Goal: Task Accomplishment & Management: Manage account settings

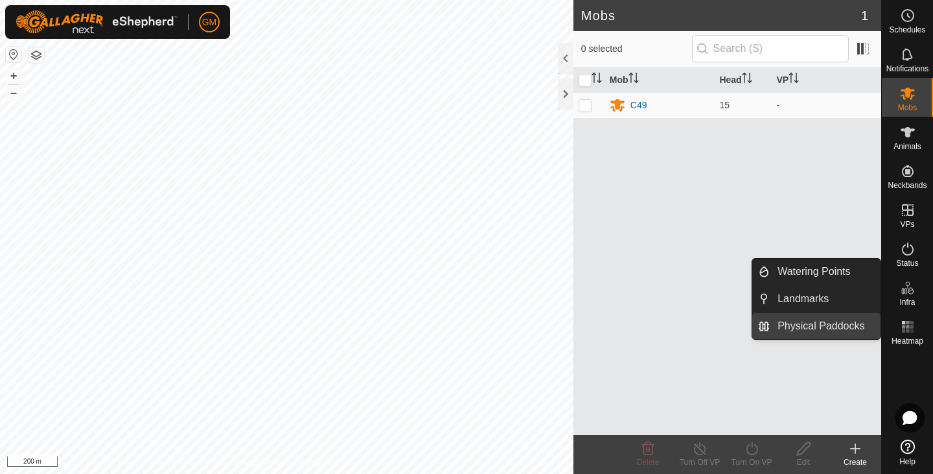
click at [830, 322] on link "Physical Paddocks" at bounding box center [825, 326] width 111 height 26
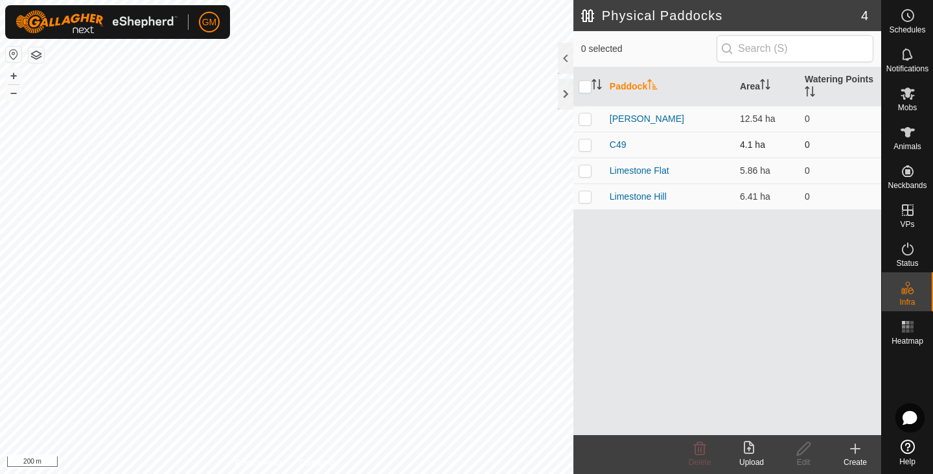
click at [583, 148] on p-checkbox at bounding box center [585, 144] width 13 height 10
checkbox input "true"
click at [620, 148] on link "C49" at bounding box center [618, 144] width 17 height 10
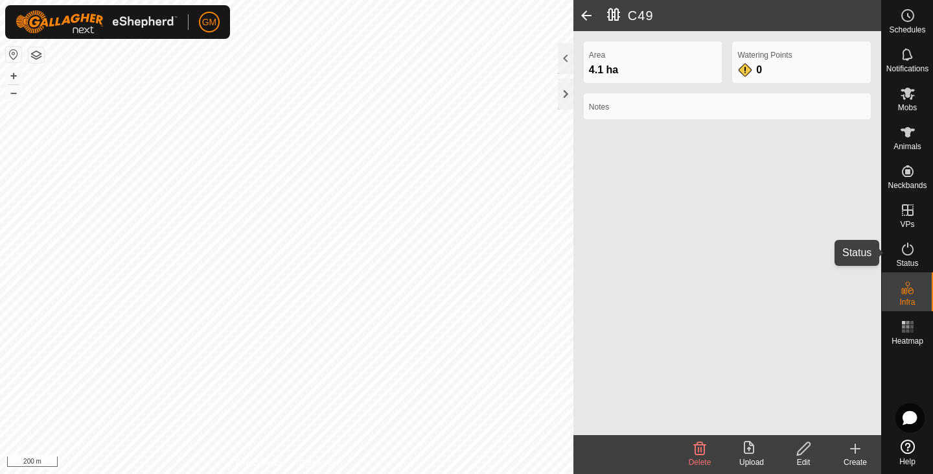
click at [914, 248] on icon at bounding box center [908, 249] width 16 height 16
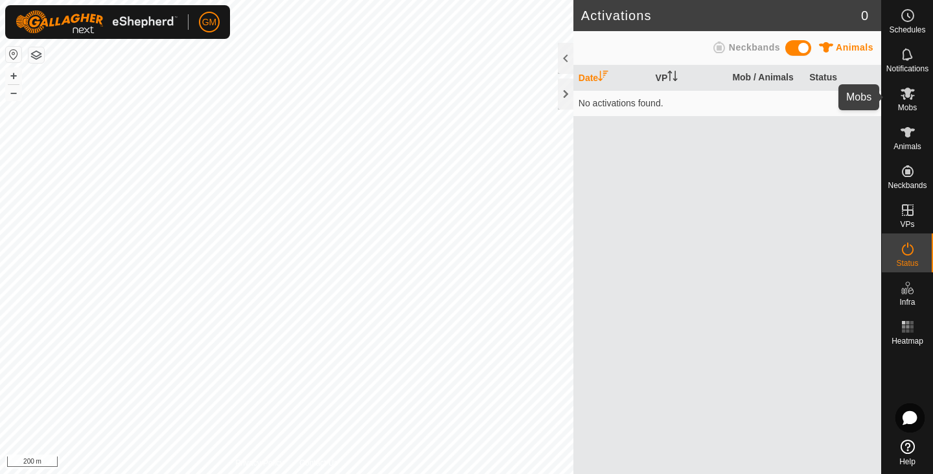
click at [914, 107] on span "Mobs" at bounding box center [907, 108] width 19 height 8
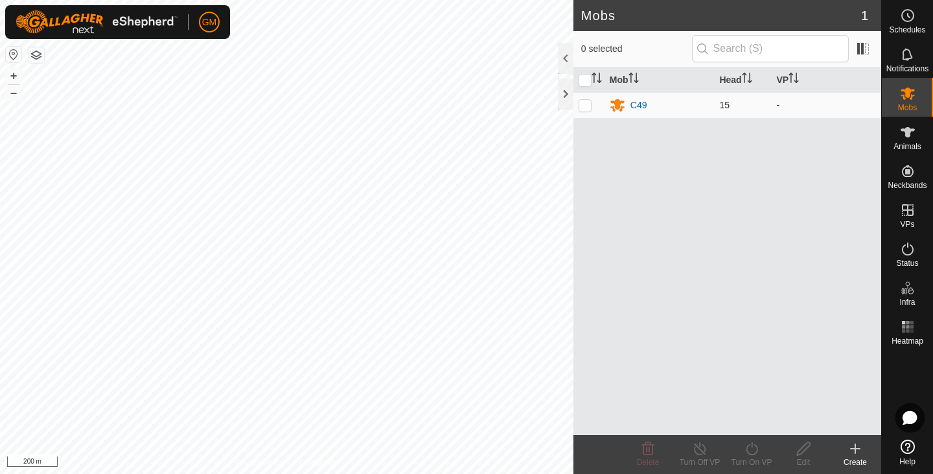
click at [586, 105] on p-checkbox at bounding box center [585, 105] width 13 height 10
checkbox input "true"
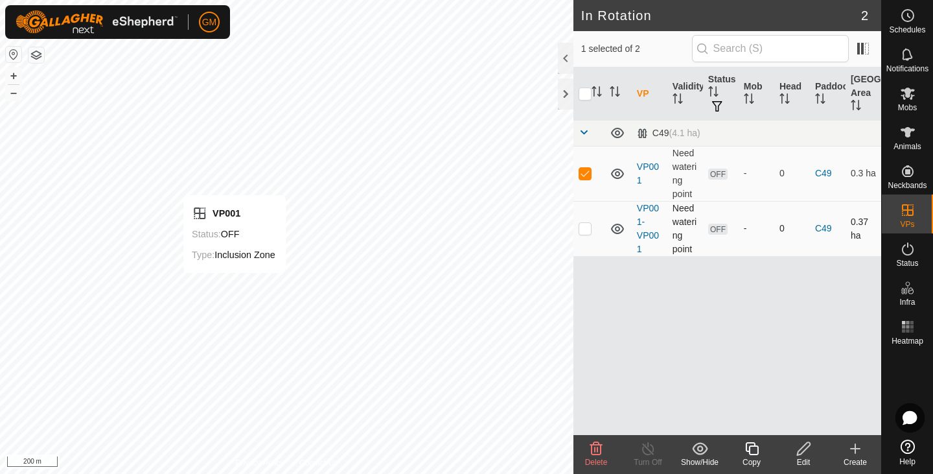
checkbox input "false"
click at [10, 75] on button "+" at bounding box center [14, 76] width 16 height 16
click at [587, 229] on p-checkbox at bounding box center [585, 228] width 13 height 10
checkbox input "false"
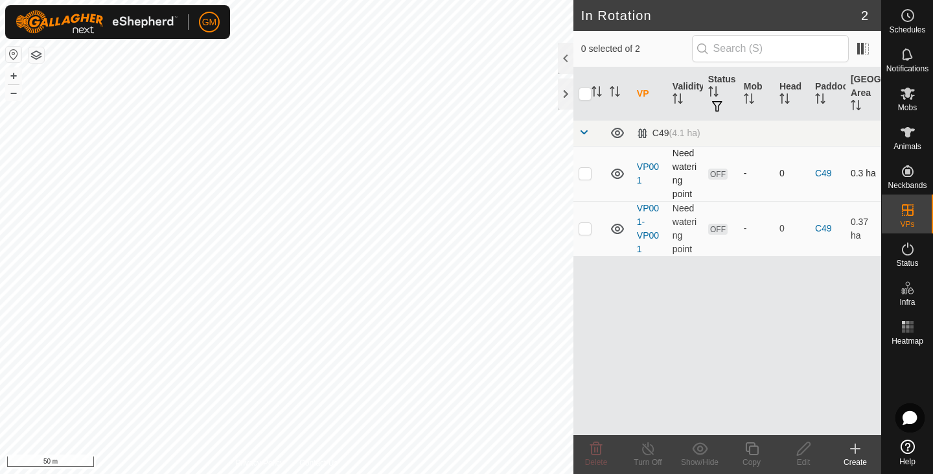
click at [587, 180] on td at bounding box center [589, 173] width 31 height 55
checkbox input "false"
click at [906, 135] on icon at bounding box center [908, 132] width 14 height 10
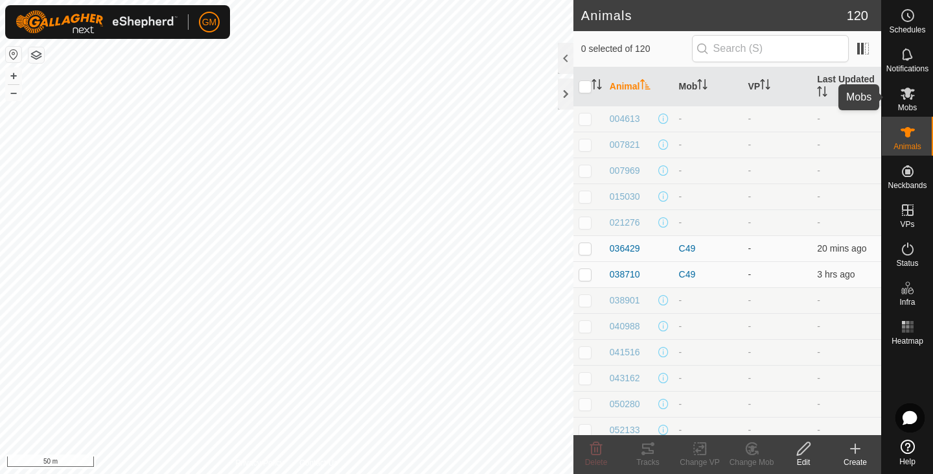
click at [912, 97] on icon at bounding box center [908, 93] width 14 height 12
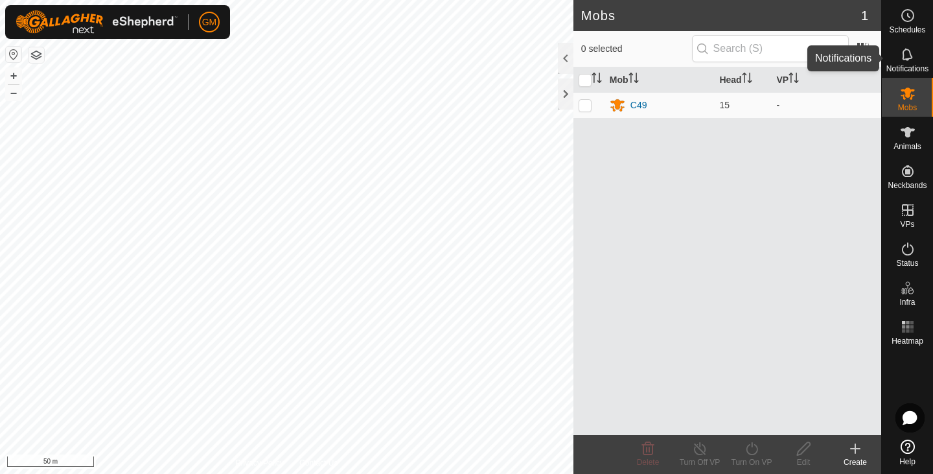
click at [909, 62] on es-notification-svg-icon at bounding box center [907, 54] width 23 height 21
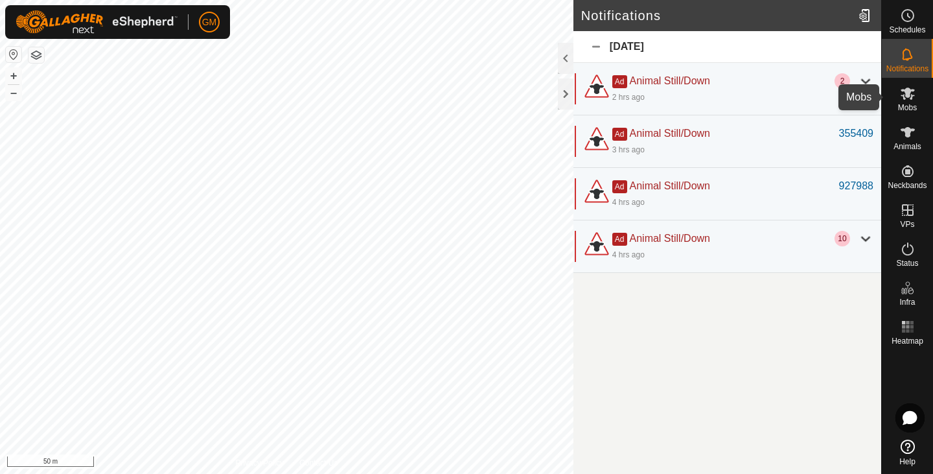
click at [910, 104] on span "Mobs" at bounding box center [907, 108] width 19 height 8
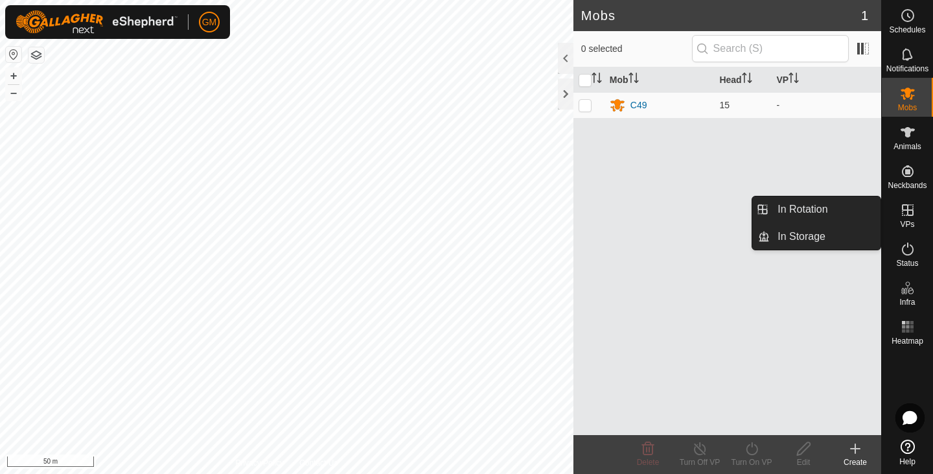
click at [907, 208] on icon at bounding box center [908, 210] width 12 height 12
click at [833, 207] on link "In Rotation" at bounding box center [825, 209] width 111 height 26
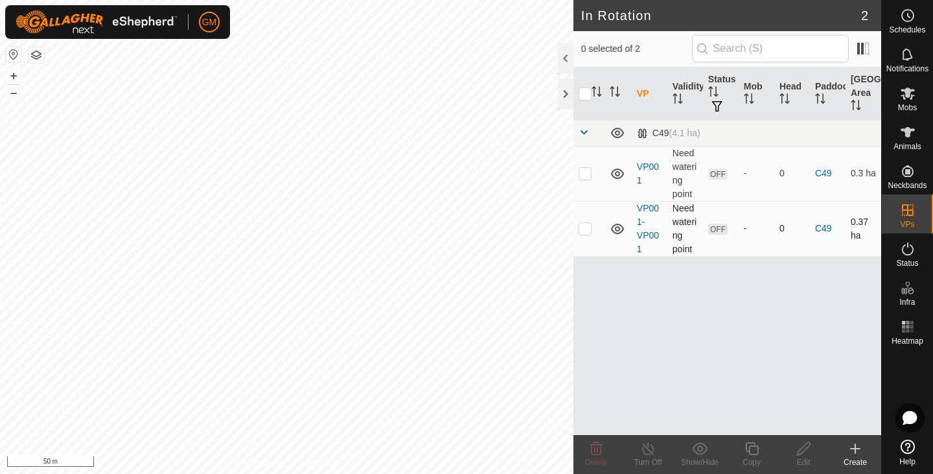
checkbox input "true"
checkbox input "false"
click at [642, 134] on div "C49 (4.1 ha)" at bounding box center [669, 133] width 64 height 11
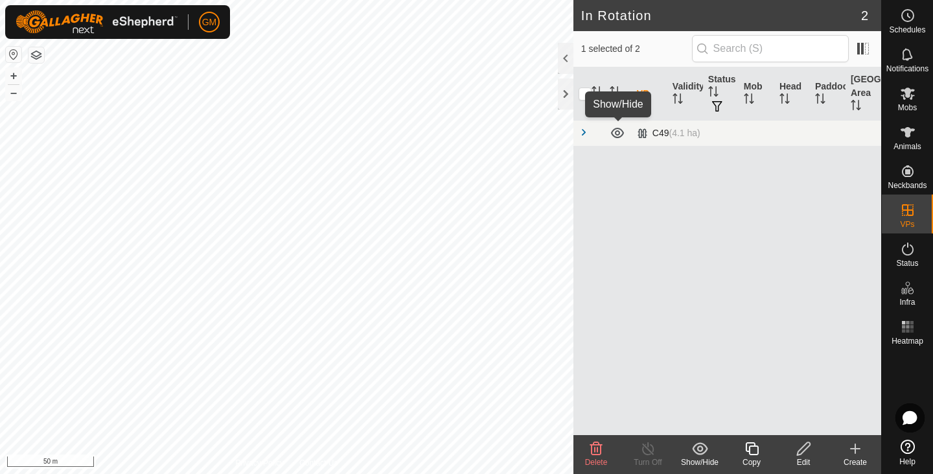
click at [615, 134] on icon at bounding box center [617, 133] width 13 height 10
click at [615, 134] on icon at bounding box center [618, 133] width 16 height 16
click at [809, 448] on icon at bounding box center [804, 449] width 16 height 16
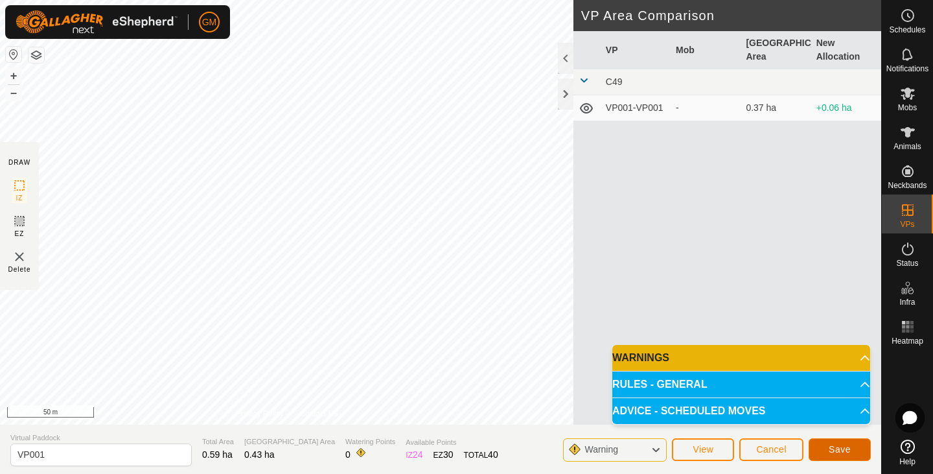
click at [828, 445] on button "Save" at bounding box center [840, 449] width 62 height 23
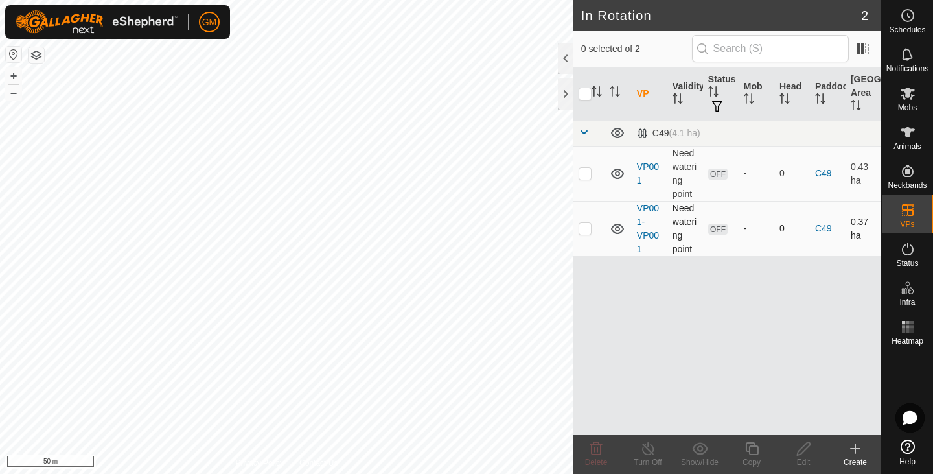
click at [584, 229] on p-checkbox at bounding box center [585, 228] width 13 height 10
checkbox input "true"
click at [586, 170] on p-checkbox at bounding box center [585, 173] width 13 height 10
checkbox input "true"
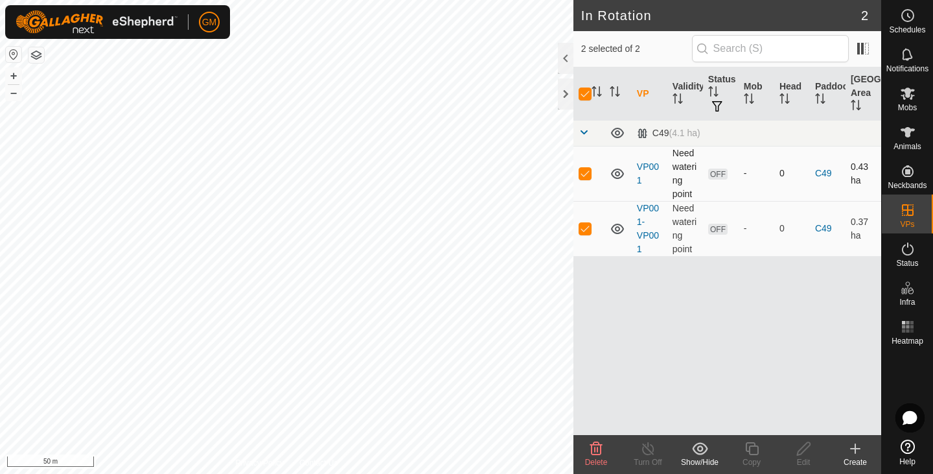
click at [586, 170] on p-checkbox at bounding box center [585, 173] width 13 height 10
checkbox input "false"
click at [583, 235] on td at bounding box center [589, 228] width 31 height 55
click at [585, 223] on p-tablecheckbox at bounding box center [585, 228] width 13 height 10
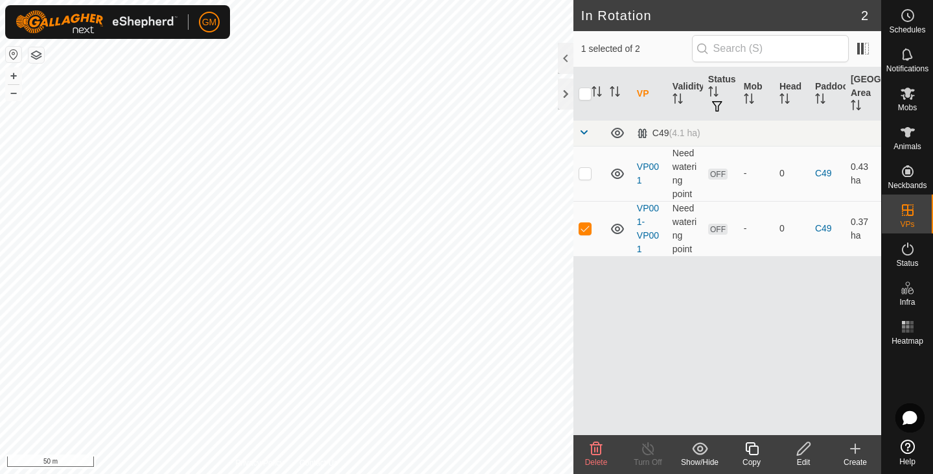
click at [591, 458] on span "Delete" at bounding box center [596, 462] width 23 height 9
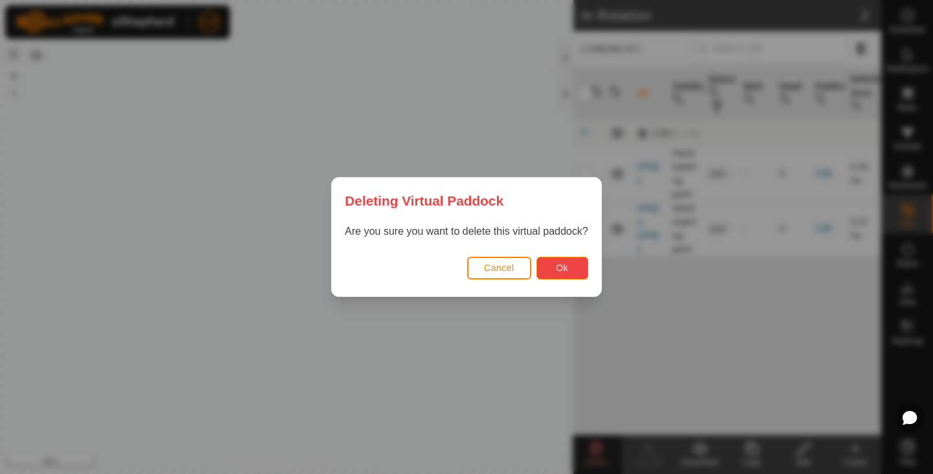
click at [556, 266] on span "Ok" at bounding box center [562, 267] width 12 height 10
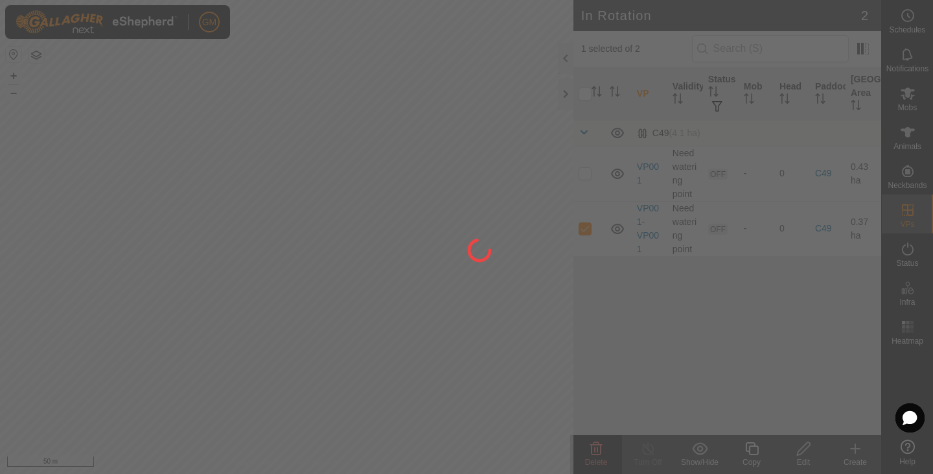
checkbox input "false"
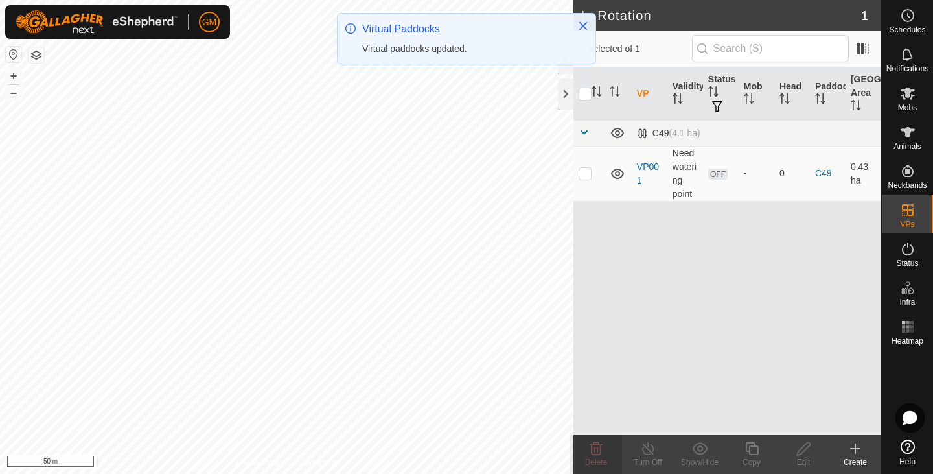
click at [854, 448] on icon at bounding box center [855, 448] width 9 height 0
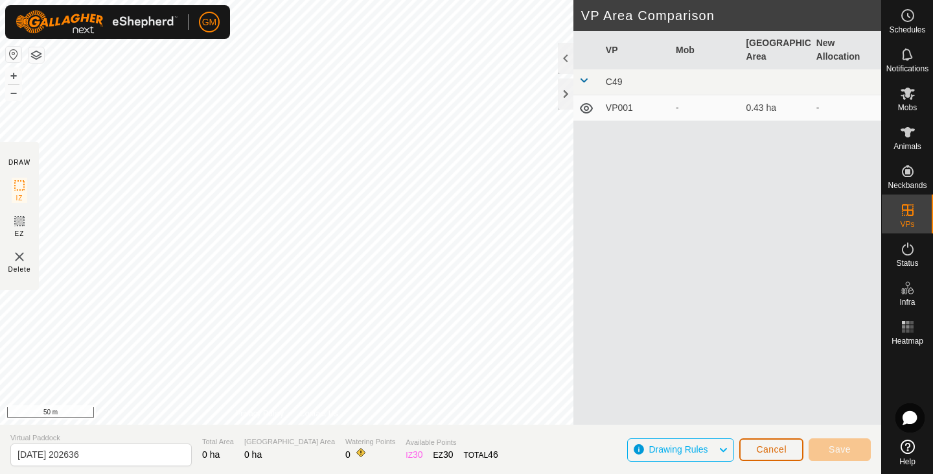
click at [769, 450] on span "Cancel" at bounding box center [771, 449] width 30 height 10
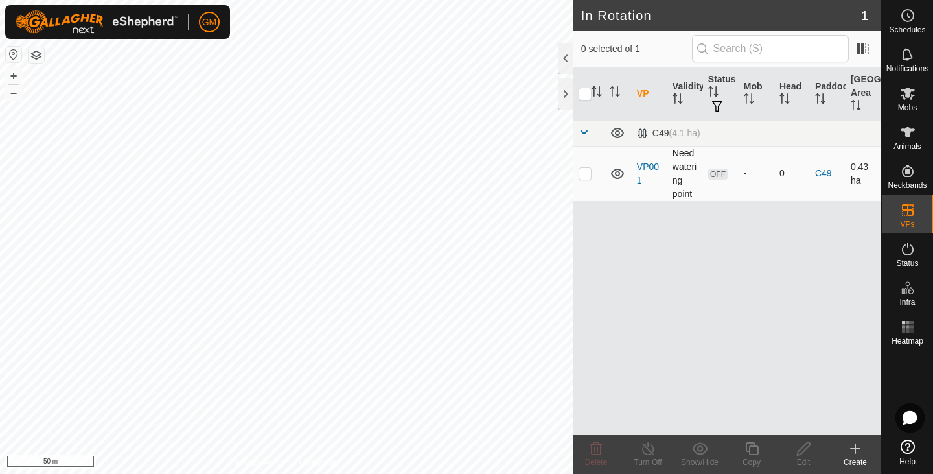
click at [585, 176] on p-checkbox at bounding box center [585, 173] width 13 height 10
checkbox input "true"
click at [805, 454] on icon at bounding box center [804, 449] width 16 height 16
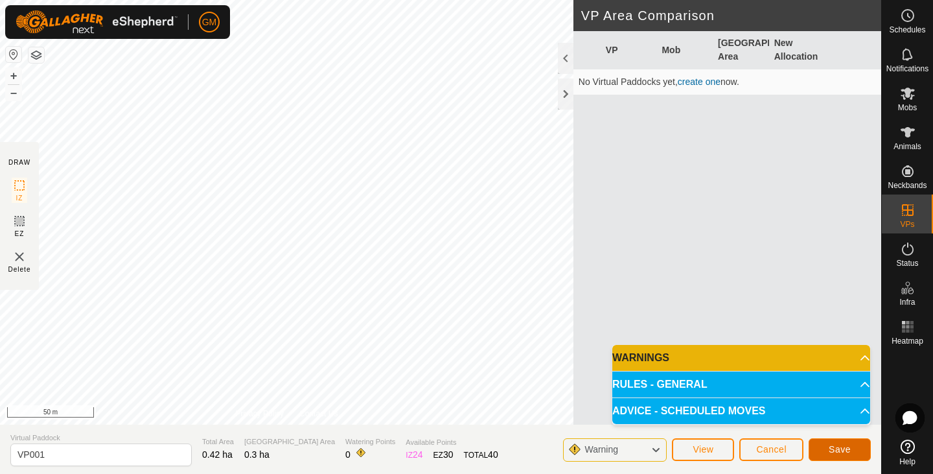
click at [848, 446] on span "Save" at bounding box center [840, 449] width 22 height 10
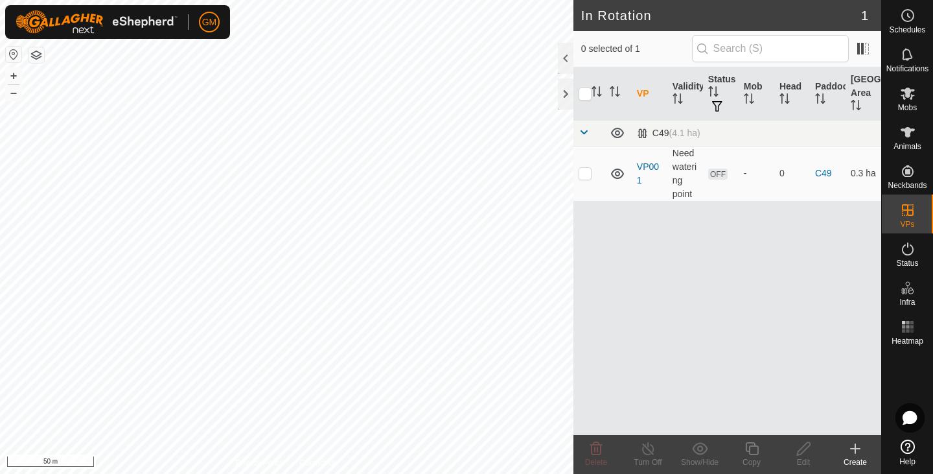
click at [855, 445] on icon at bounding box center [855, 448] width 0 height 9
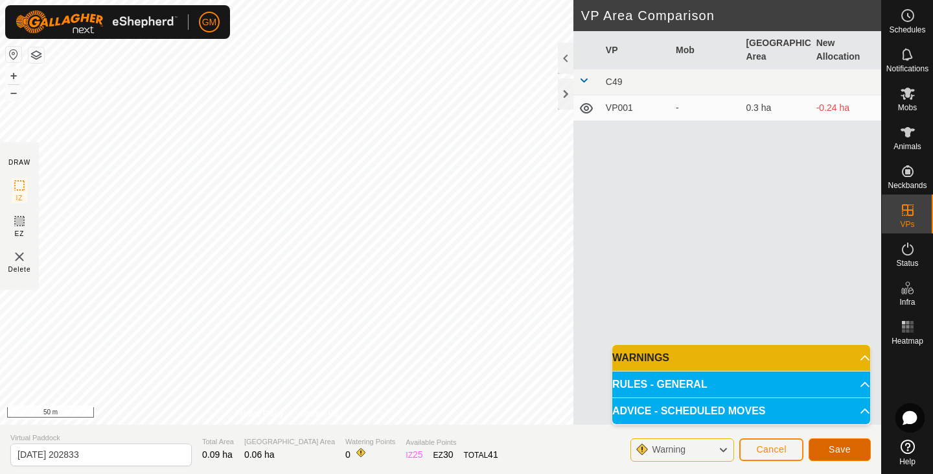
click at [846, 446] on span "Save" at bounding box center [840, 449] width 22 height 10
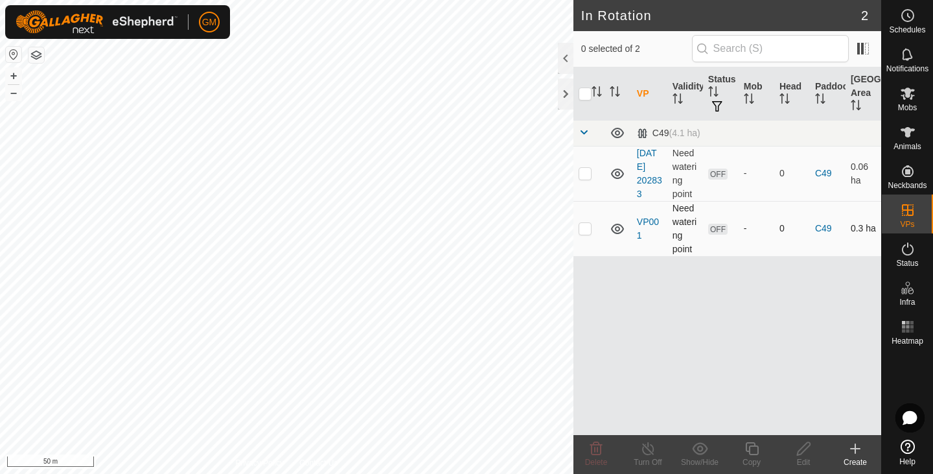
click at [588, 228] on p-checkbox at bounding box center [585, 228] width 13 height 10
checkbox input "true"
click at [592, 229] on td at bounding box center [589, 228] width 31 height 55
checkbox input "false"
click at [588, 172] on p-checkbox at bounding box center [585, 173] width 13 height 10
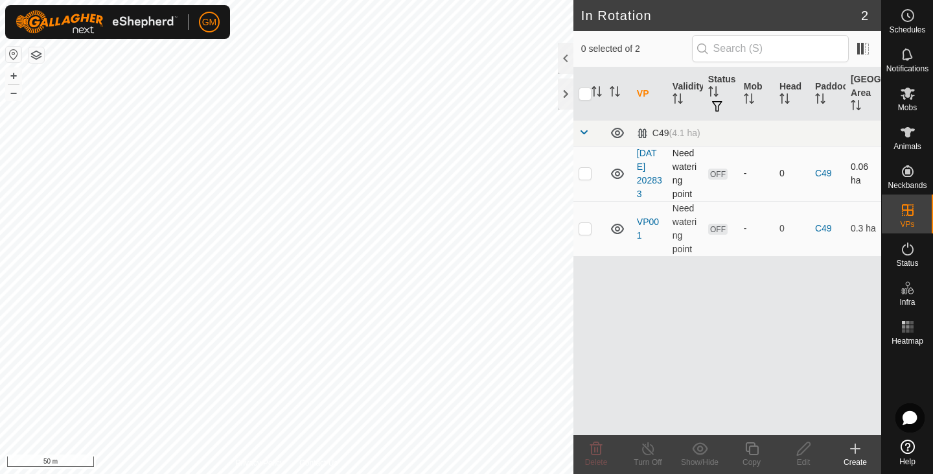
checkbox input "true"
click at [801, 450] on icon at bounding box center [804, 449] width 16 height 16
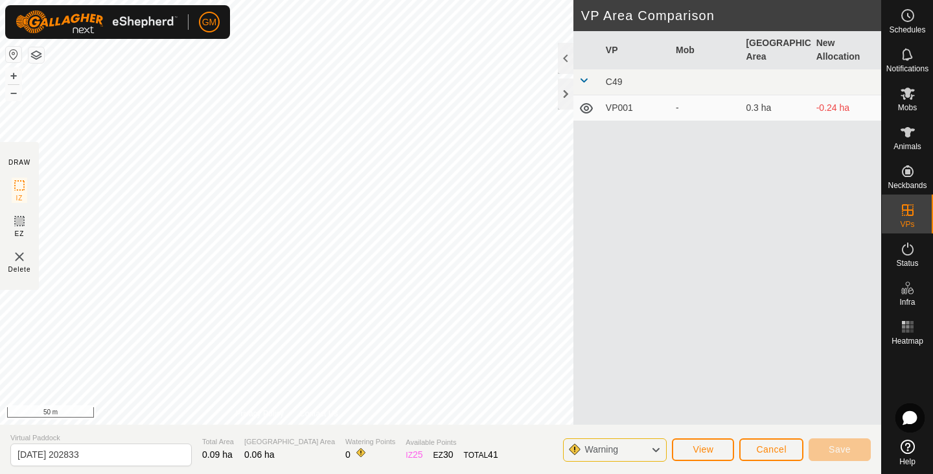
click at [634, 108] on td "VP001" at bounding box center [636, 108] width 70 height 26
click at [632, 110] on td "VP001" at bounding box center [636, 108] width 70 height 26
click at [634, 109] on td "VP001" at bounding box center [636, 108] width 70 height 26
click at [769, 443] on button "Cancel" at bounding box center [771, 449] width 64 height 23
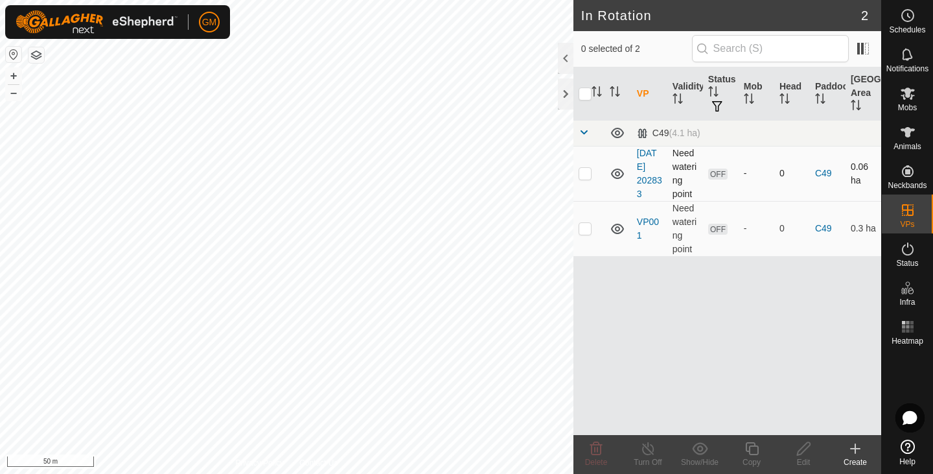
click at [588, 174] on p-checkbox at bounding box center [585, 173] width 13 height 10
checkbox input "true"
click at [618, 173] on icon at bounding box center [618, 174] width 16 height 16
click at [613, 173] on icon at bounding box center [618, 174] width 16 height 16
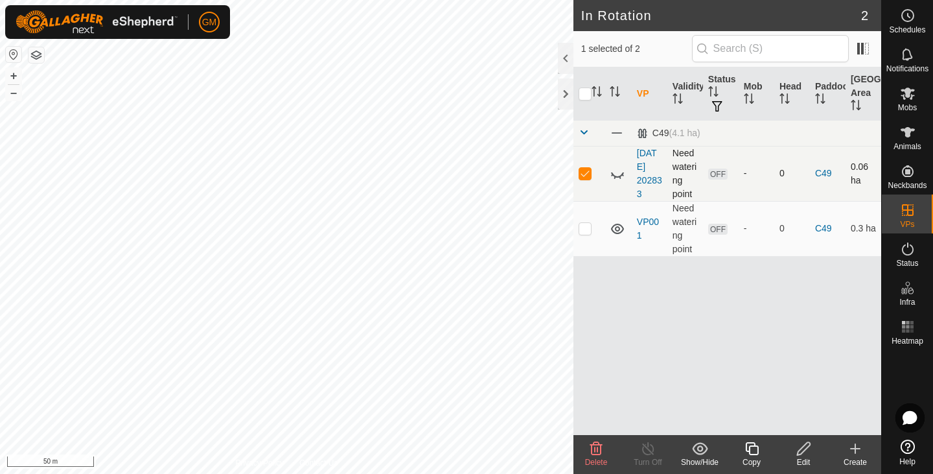
click at [613, 173] on icon at bounding box center [618, 174] width 16 height 16
click at [758, 447] on icon at bounding box center [751, 448] width 13 height 13
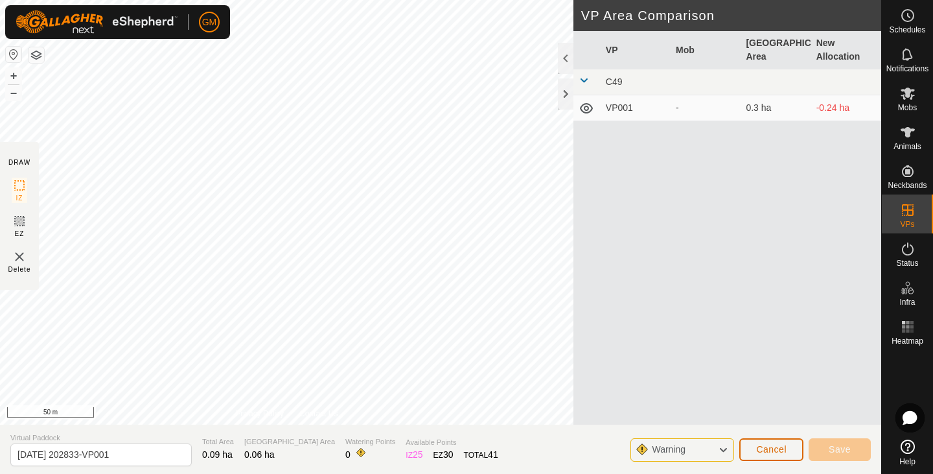
click at [758, 447] on span "Cancel" at bounding box center [771, 449] width 30 height 10
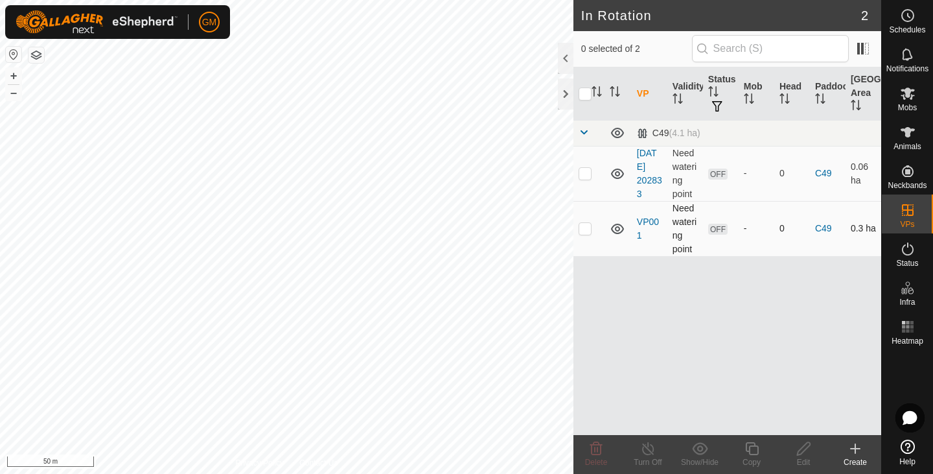
click at [586, 227] on p-checkbox at bounding box center [585, 228] width 13 height 10
click at [586, 226] on p-checkbox at bounding box center [585, 228] width 13 height 10
checkbox input "false"
click at [583, 182] on td at bounding box center [589, 173] width 31 height 55
checkbox input "true"
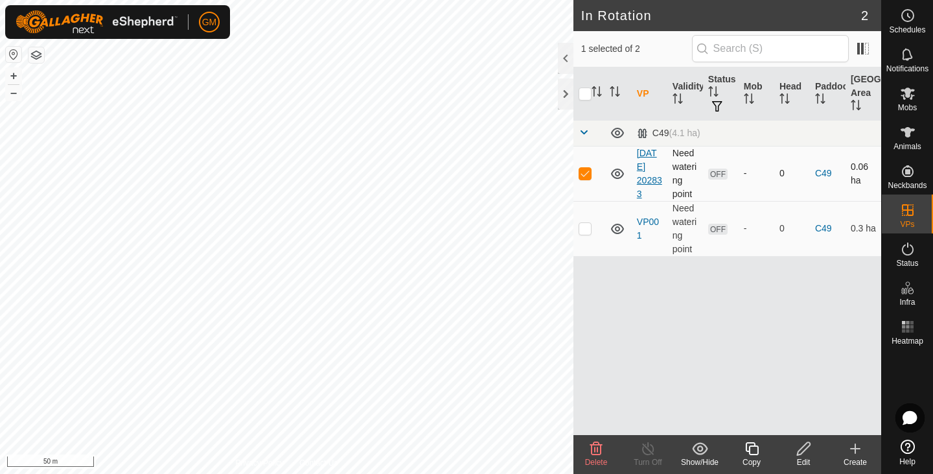
click at [653, 167] on link "2025-08-14 202833" at bounding box center [649, 173] width 25 height 51
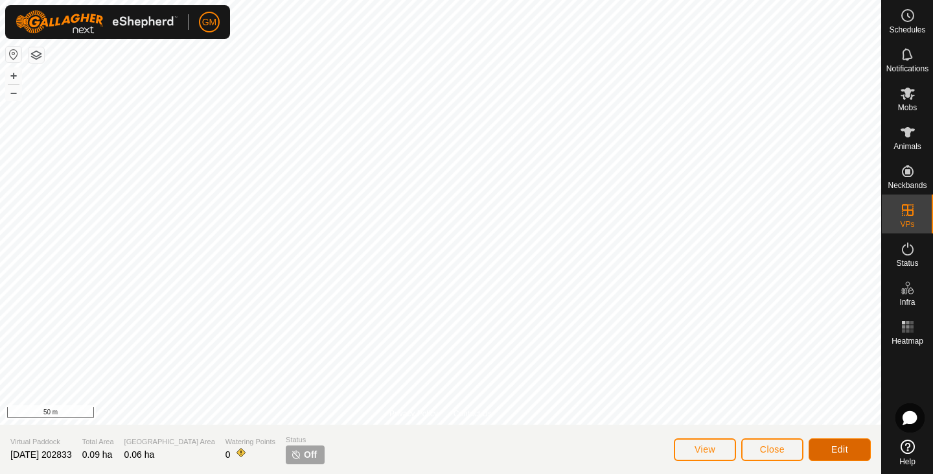
click at [843, 443] on button "Edit" at bounding box center [840, 449] width 62 height 23
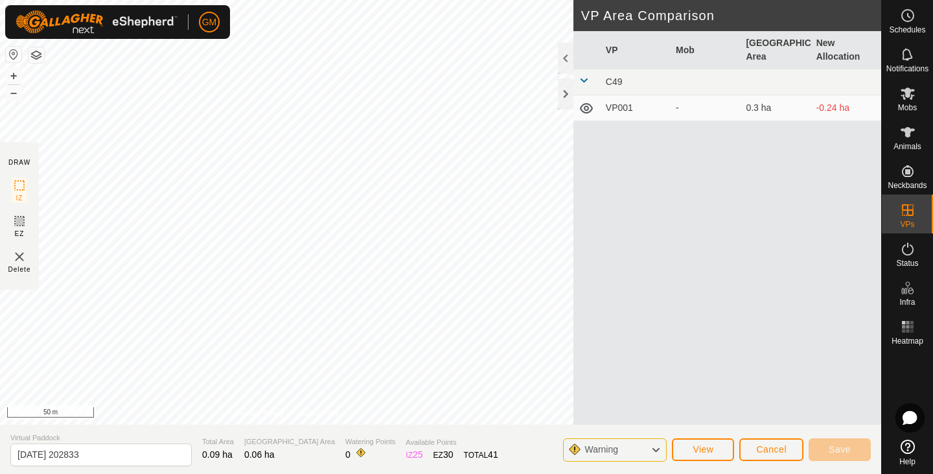
click at [650, 102] on td "VP001" at bounding box center [636, 108] width 70 height 26
click at [708, 449] on span "View" at bounding box center [703, 449] width 21 height 10
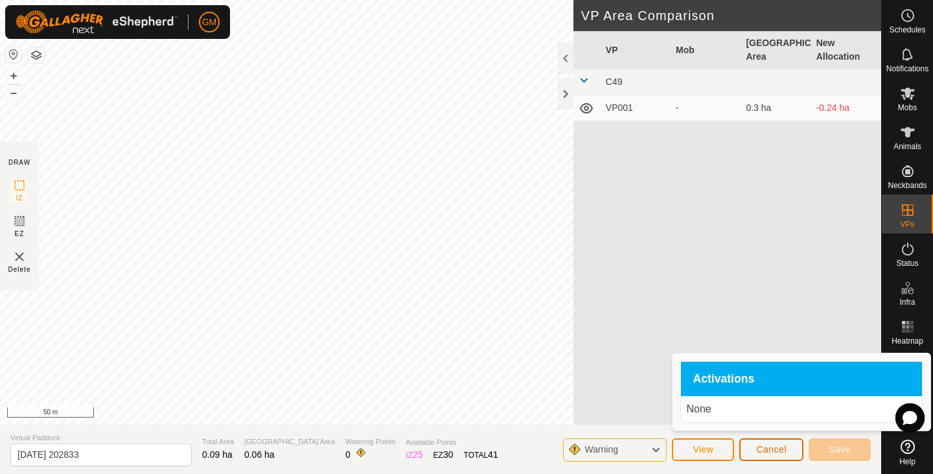
click at [765, 446] on span "Cancel" at bounding box center [771, 449] width 30 height 10
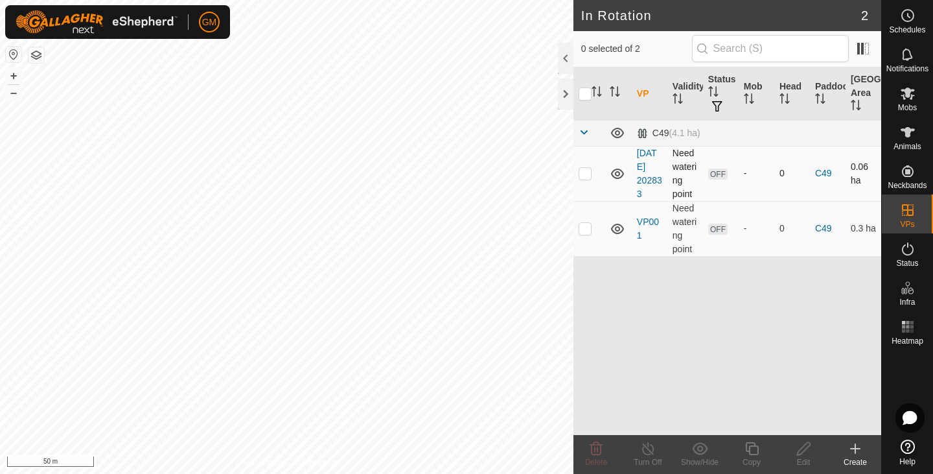
click at [584, 168] on p-checkbox at bounding box center [585, 173] width 13 height 10
click at [598, 445] on icon at bounding box center [596, 448] width 12 height 13
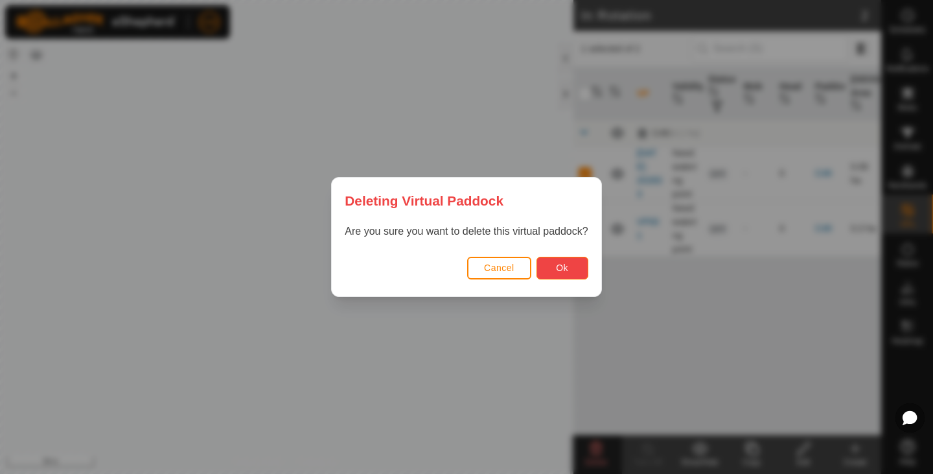
click at [561, 270] on span "Ok" at bounding box center [562, 267] width 12 height 10
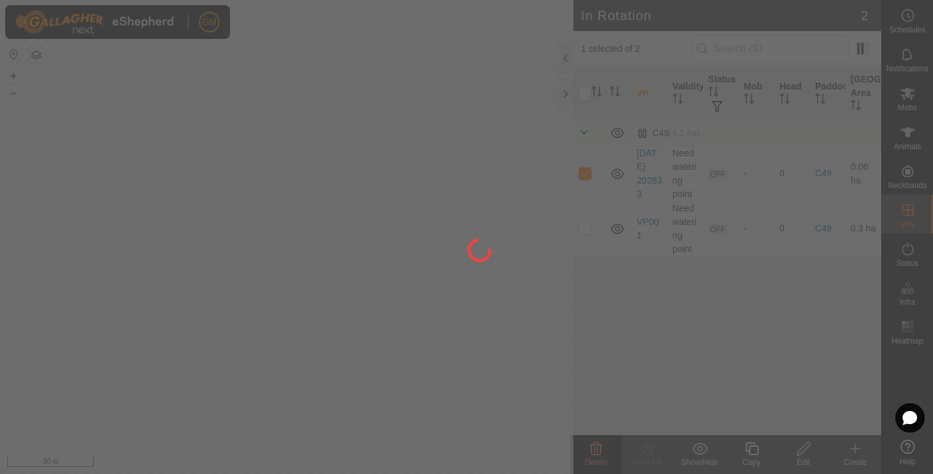
checkbox input "false"
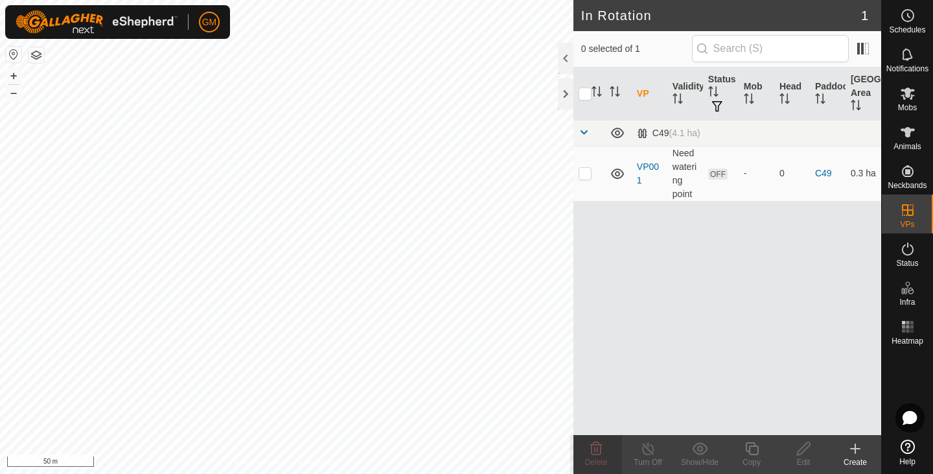
click at [859, 445] on icon at bounding box center [856, 449] width 16 height 16
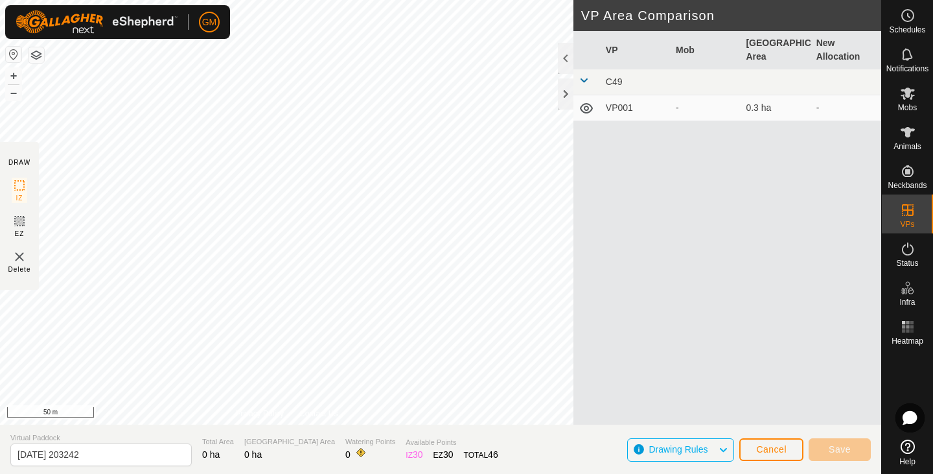
click at [725, 447] on icon at bounding box center [723, 449] width 10 height 17
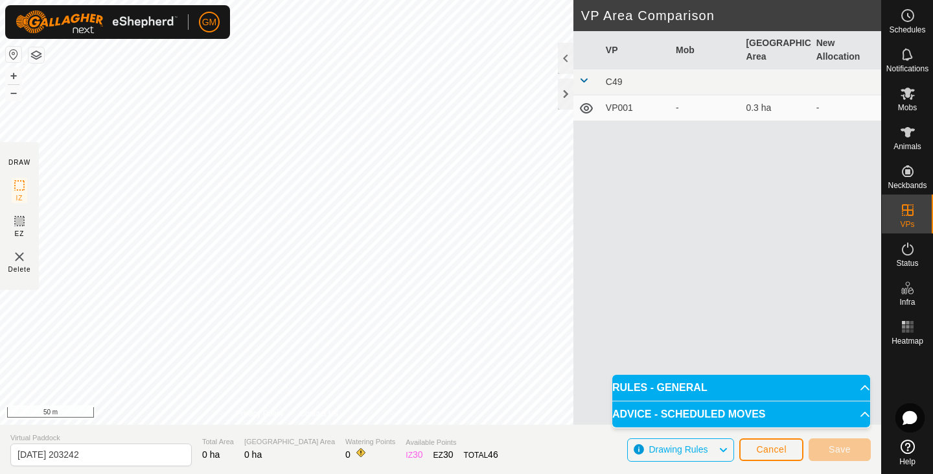
click at [725, 447] on icon at bounding box center [723, 449] width 10 height 17
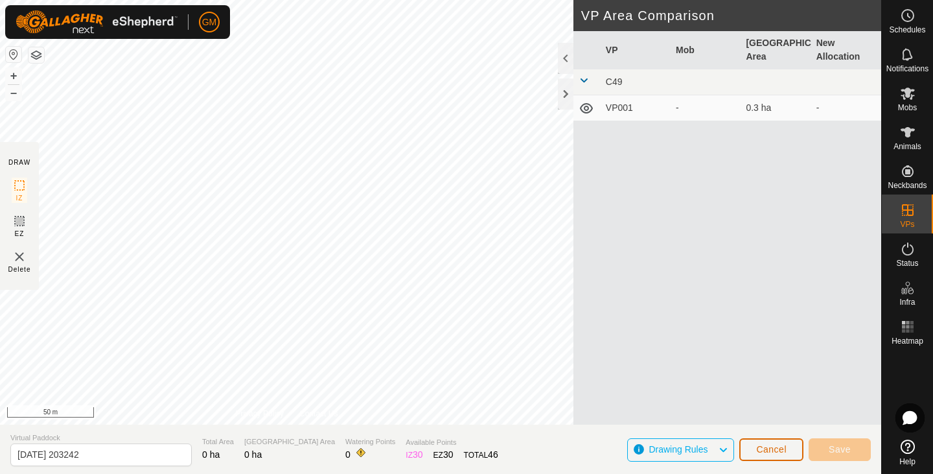
click at [765, 446] on span "Cancel" at bounding box center [771, 449] width 30 height 10
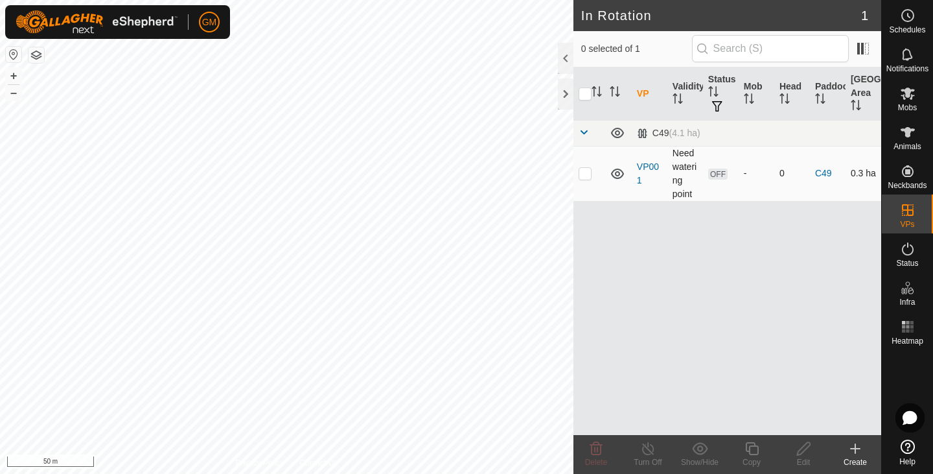
click at [587, 174] on p-checkbox at bounding box center [585, 173] width 13 height 10
checkbox input "true"
click at [587, 174] on p-checkbox at bounding box center [585, 173] width 13 height 10
checkbox input "false"
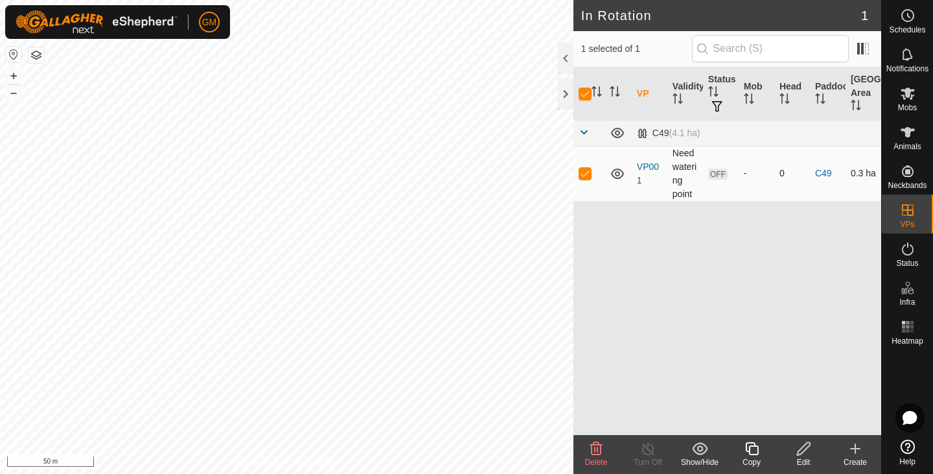
checkbox input "false"
click at [857, 448] on icon at bounding box center [855, 448] width 9 height 0
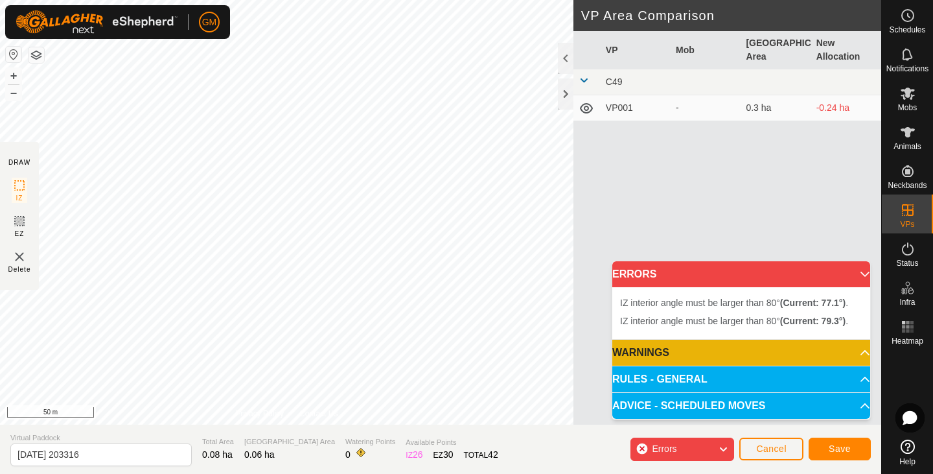
click at [642, 108] on td "VP001" at bounding box center [636, 108] width 70 height 26
click at [857, 271] on p-accordion-header "ERRORS" at bounding box center [741, 274] width 258 height 26
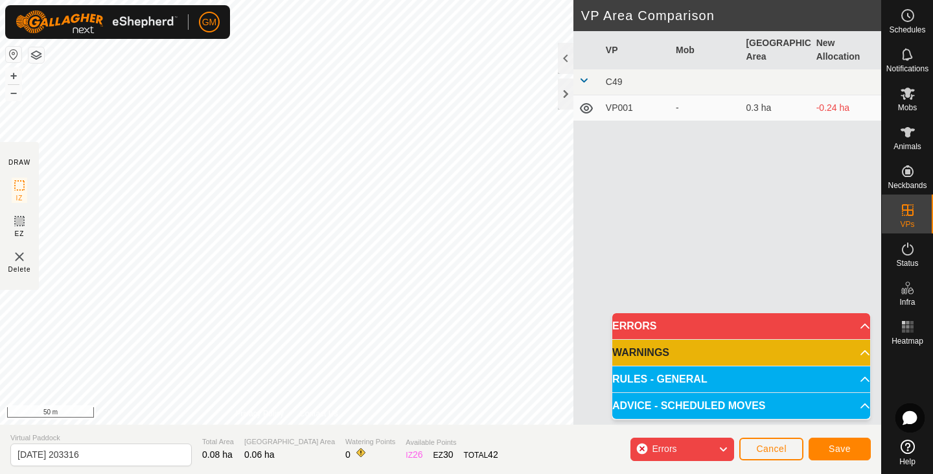
click at [723, 453] on icon at bounding box center [723, 449] width 10 height 17
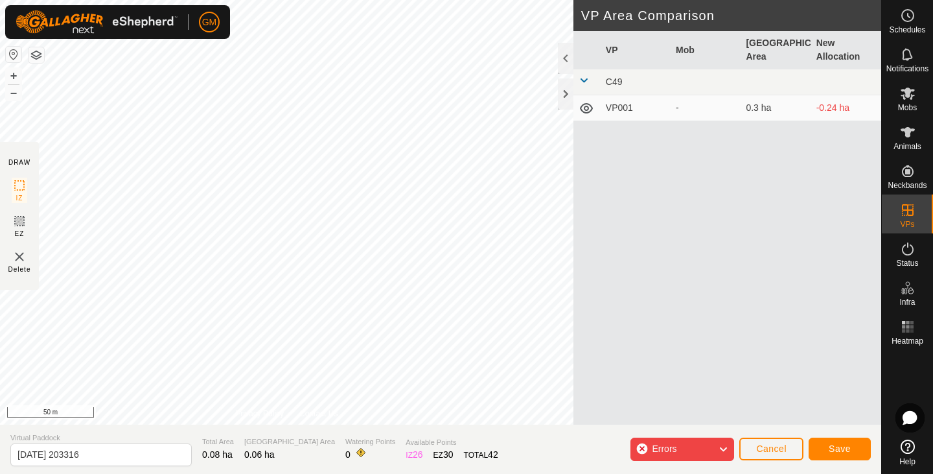
click at [722, 446] on icon at bounding box center [723, 449] width 10 height 17
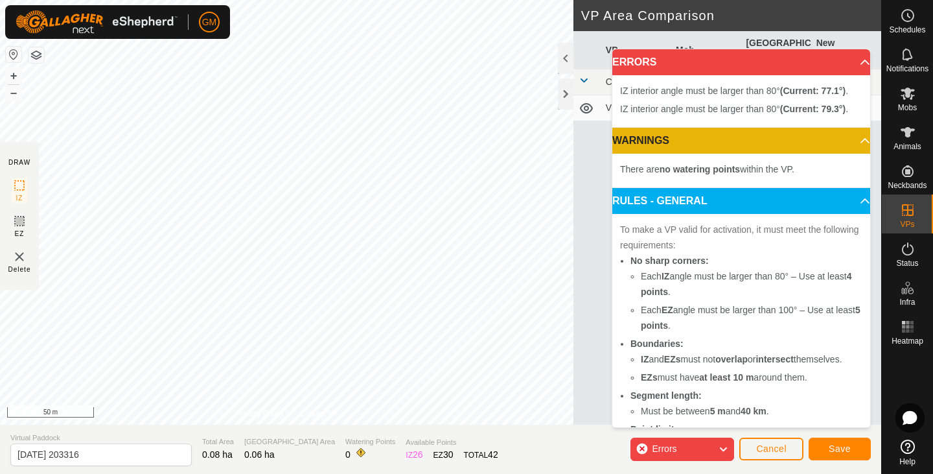
click at [722, 446] on icon at bounding box center [723, 449] width 10 height 17
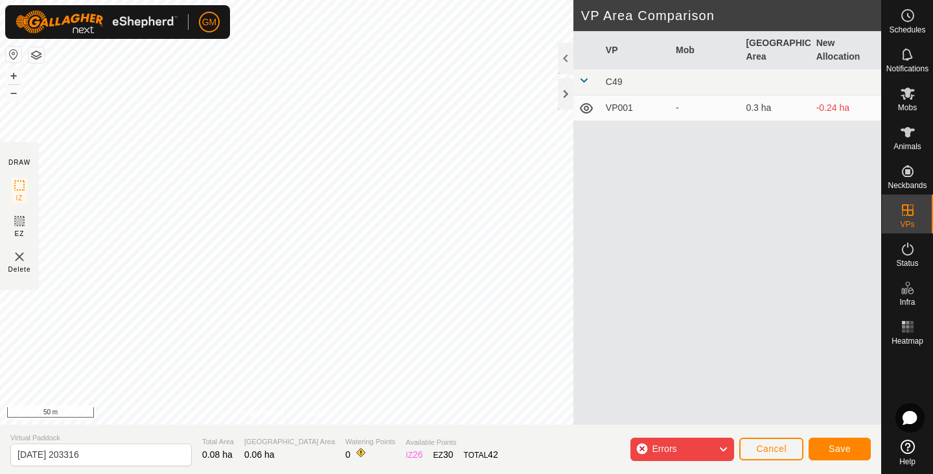
click at [722, 446] on icon at bounding box center [723, 449] width 10 height 17
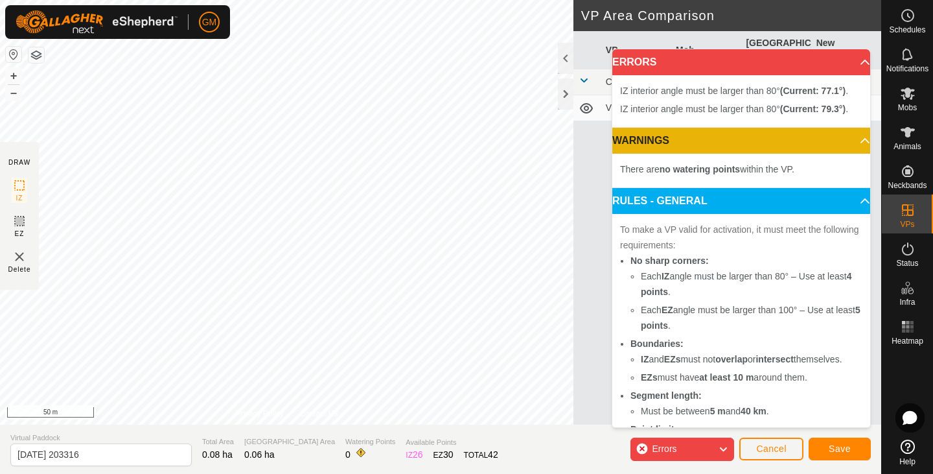
click at [722, 446] on icon at bounding box center [723, 449] width 10 height 17
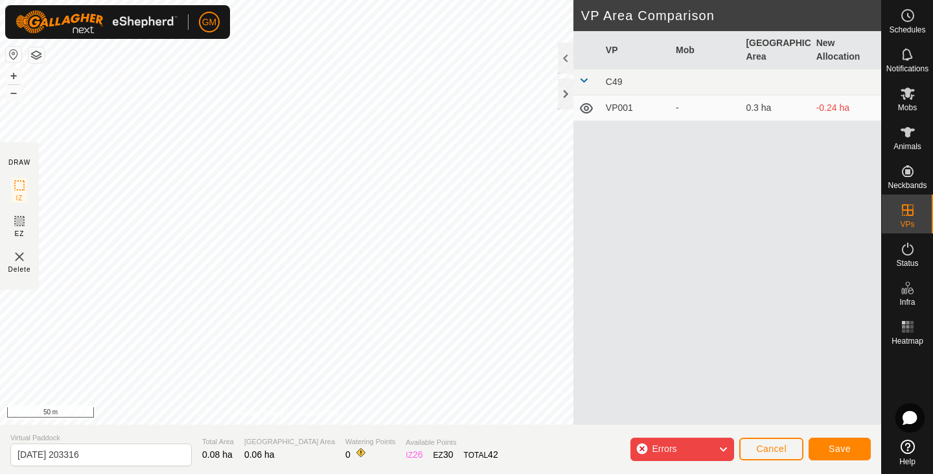
click at [638, 107] on td "VP001" at bounding box center [636, 108] width 70 height 26
click at [625, 106] on td "VP001" at bounding box center [636, 108] width 70 height 26
click at [662, 129] on div "VP Mob Grazing Area New Allocation C49 VP001 - 0.3 ha -0.24 ha" at bounding box center [728, 243] width 308 height 424
drag, startPoint x: 647, startPoint y: 110, endPoint x: 637, endPoint y: 109, distance: 10.4
click at [637, 109] on td "VP001" at bounding box center [636, 108] width 70 height 26
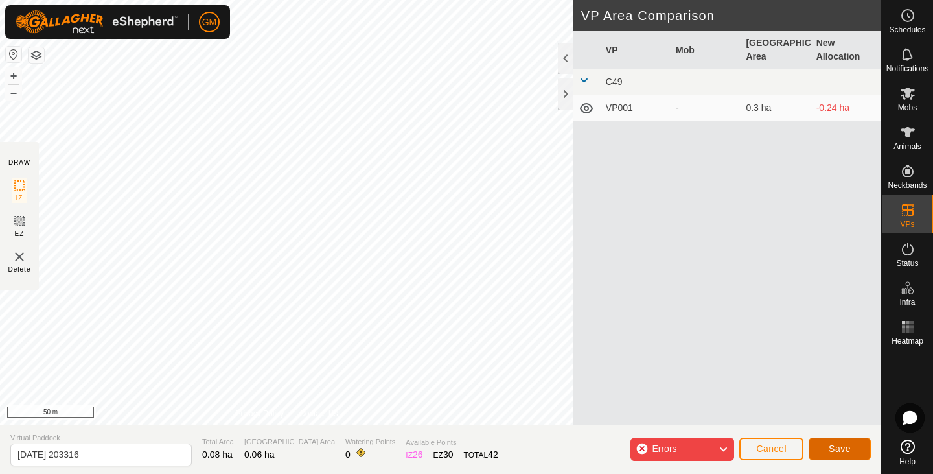
click at [855, 443] on button "Save" at bounding box center [840, 448] width 62 height 23
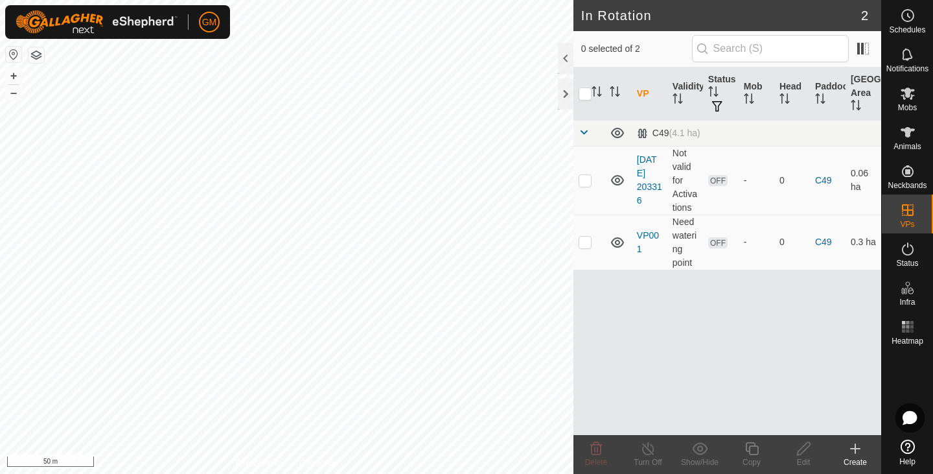
click at [857, 452] on icon at bounding box center [856, 449] width 16 height 16
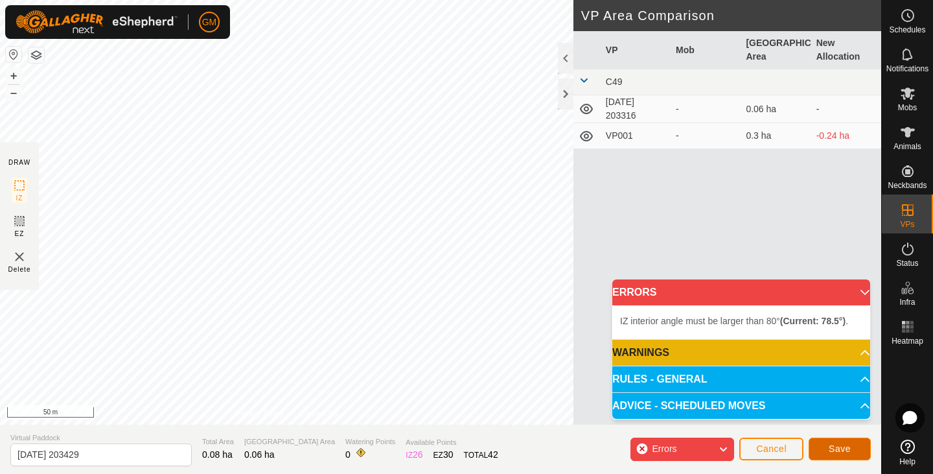
click at [845, 446] on span "Save" at bounding box center [840, 448] width 22 height 10
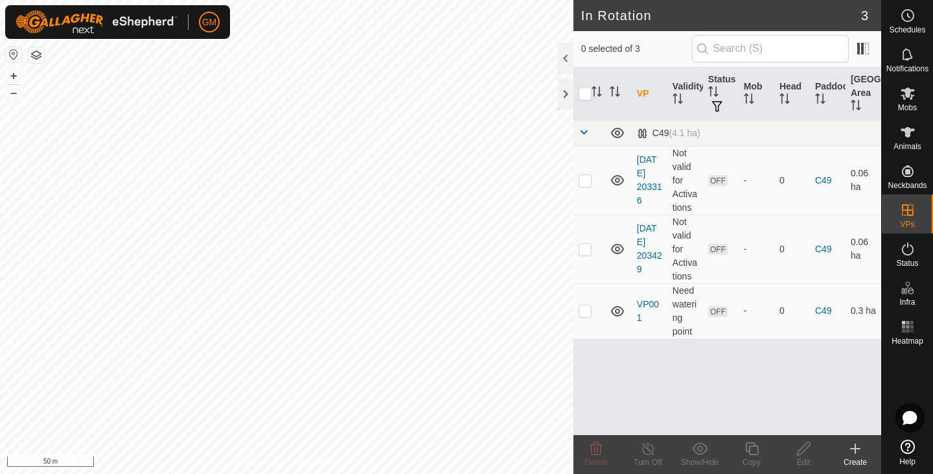
drag, startPoint x: 639, startPoint y: 176, endPoint x: 681, endPoint y: 373, distance: 200.8
click at [681, 373] on div "VP Validity Status Mob Head Paddock Grazing Area C49 (4.1 ha) 2025-08-14 203316…" at bounding box center [728, 250] width 308 height 367
checkbox input "true"
click at [910, 16] on icon at bounding box center [908, 16] width 16 height 16
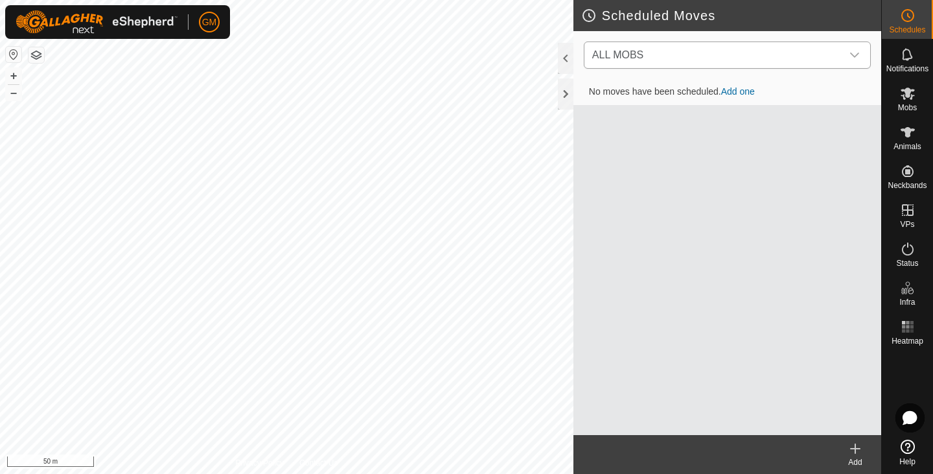
click at [852, 52] on icon "dropdown trigger" at bounding box center [855, 55] width 10 height 10
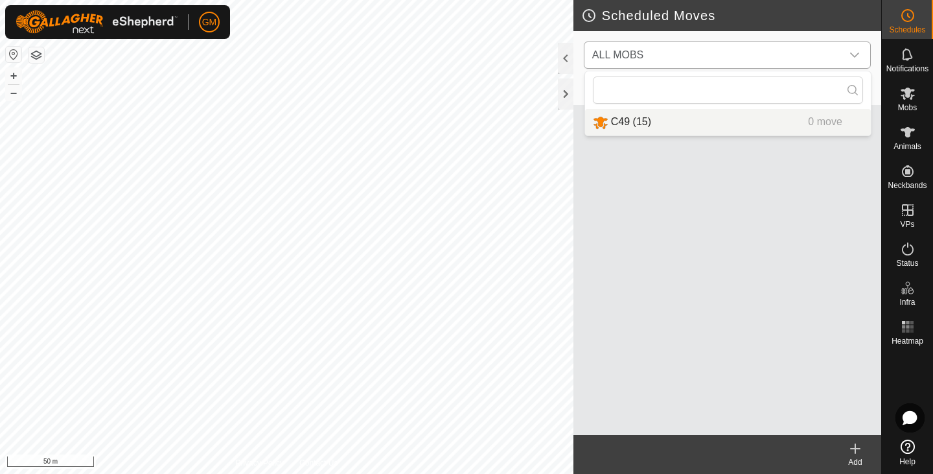
click at [817, 121] on li "C49 (15) 0 move" at bounding box center [728, 122] width 286 height 27
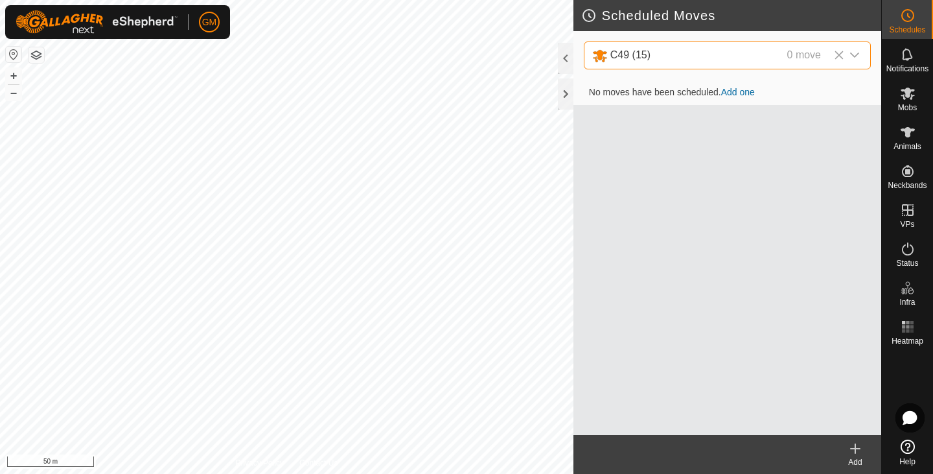
click at [859, 52] on icon "dropdown trigger" at bounding box center [855, 55] width 10 height 10
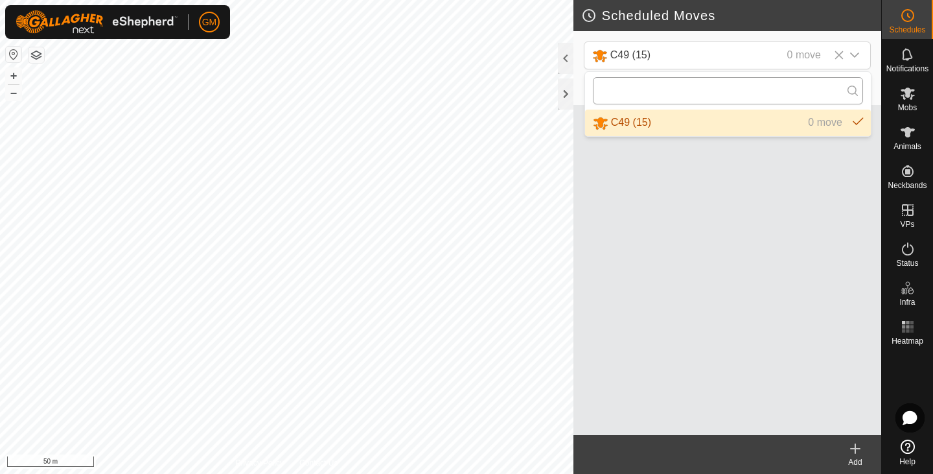
click at [794, 92] on input "text" at bounding box center [728, 90] width 270 height 27
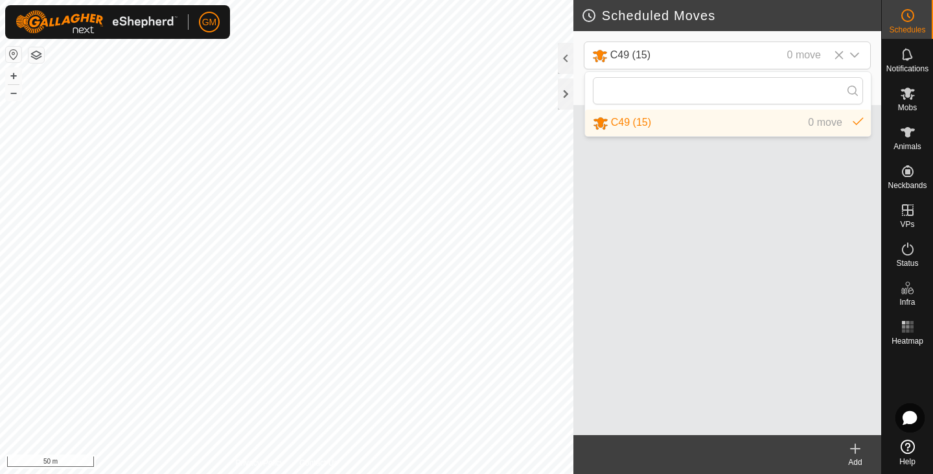
click at [843, 119] on li "C49 (15) 0 move" at bounding box center [728, 123] width 286 height 27
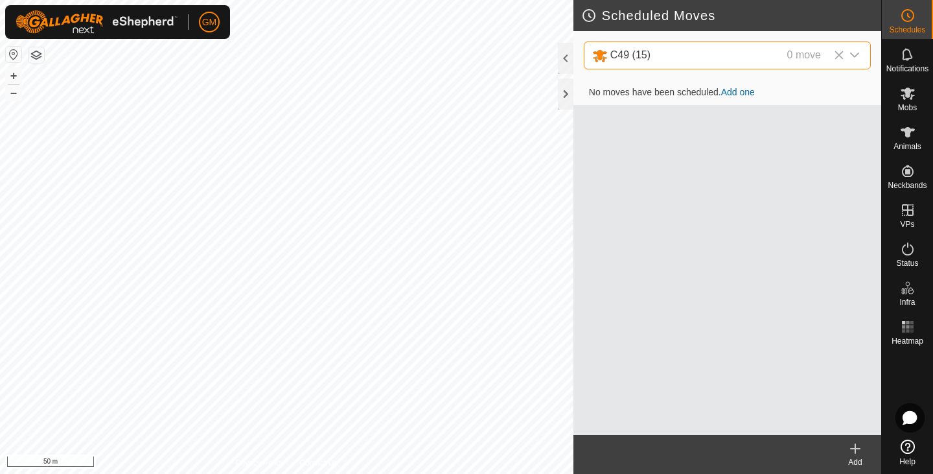
click at [742, 91] on link "Add one" at bounding box center [738, 92] width 34 height 10
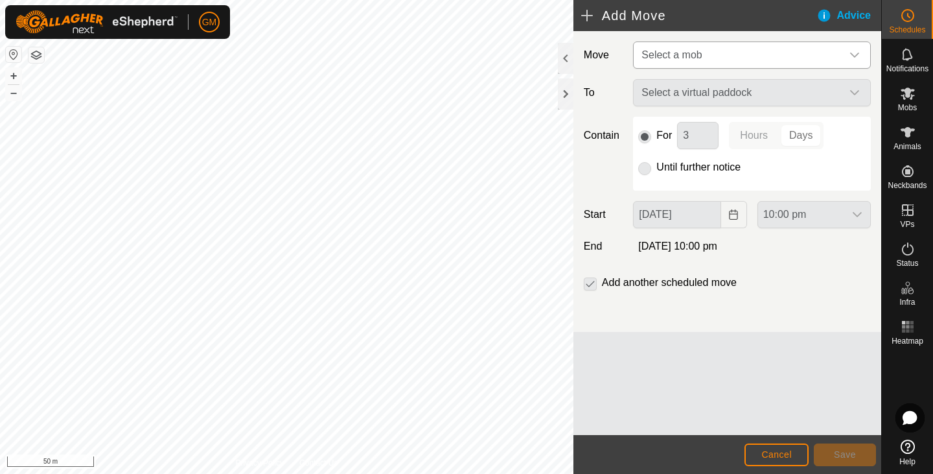
click at [853, 51] on icon "dropdown trigger" at bounding box center [855, 55] width 10 height 10
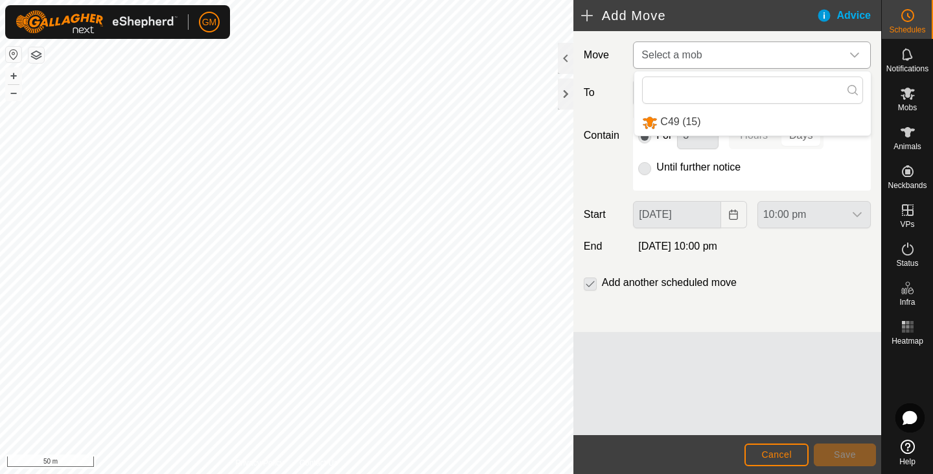
click at [674, 122] on li "C49 (15)" at bounding box center [752, 122] width 237 height 27
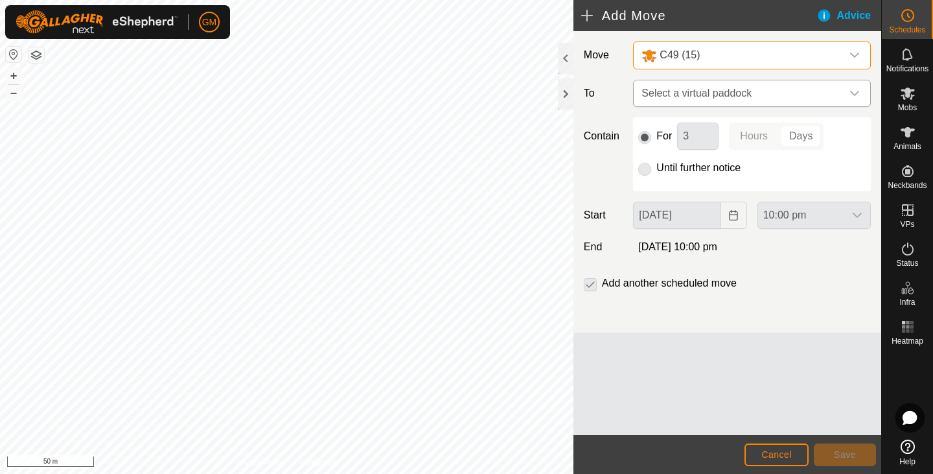
click at [853, 91] on icon "dropdown trigger" at bounding box center [855, 93] width 10 height 10
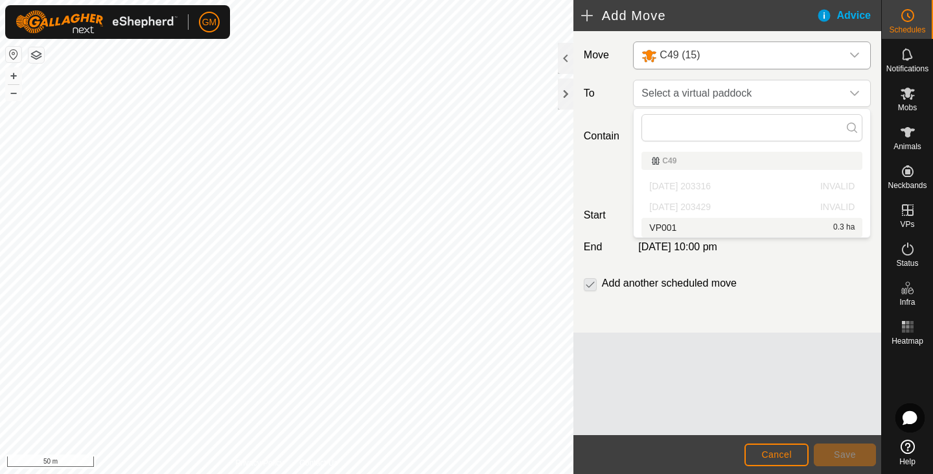
click at [737, 226] on li "VP001 0.3 ha" at bounding box center [752, 227] width 221 height 19
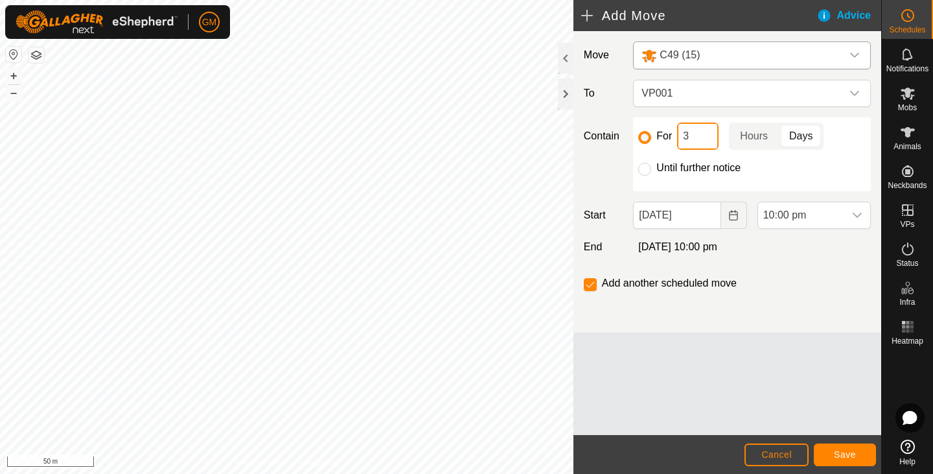
click at [694, 138] on input "3" at bounding box center [697, 135] width 41 height 27
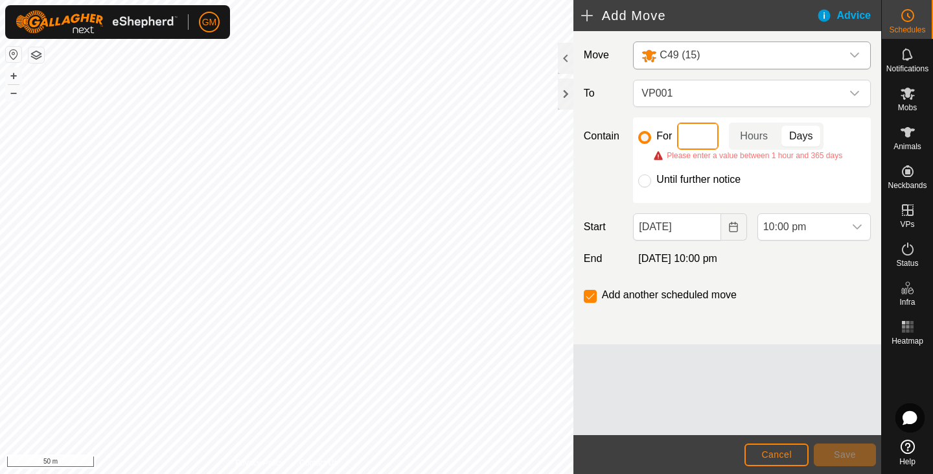
type input "1"
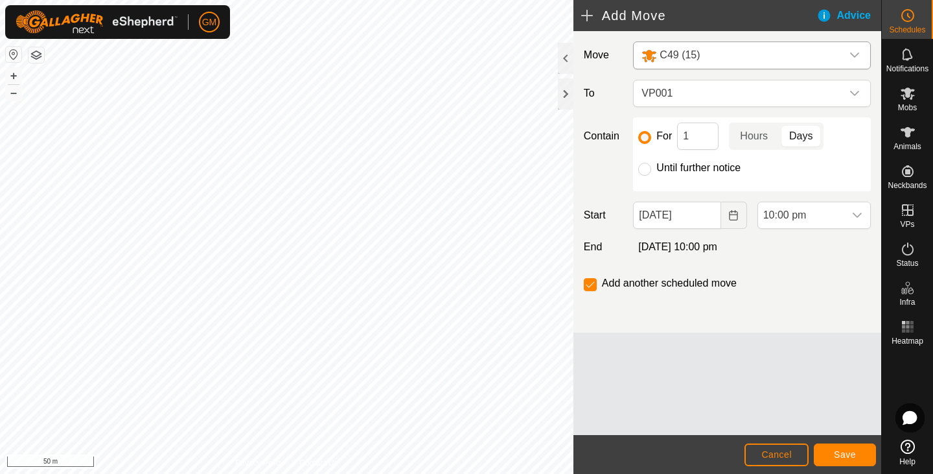
click at [813, 137] on p-togglebutton "Days" at bounding box center [801, 135] width 45 height 27
click at [733, 217] on icon "Choose Date" at bounding box center [733, 215] width 10 height 10
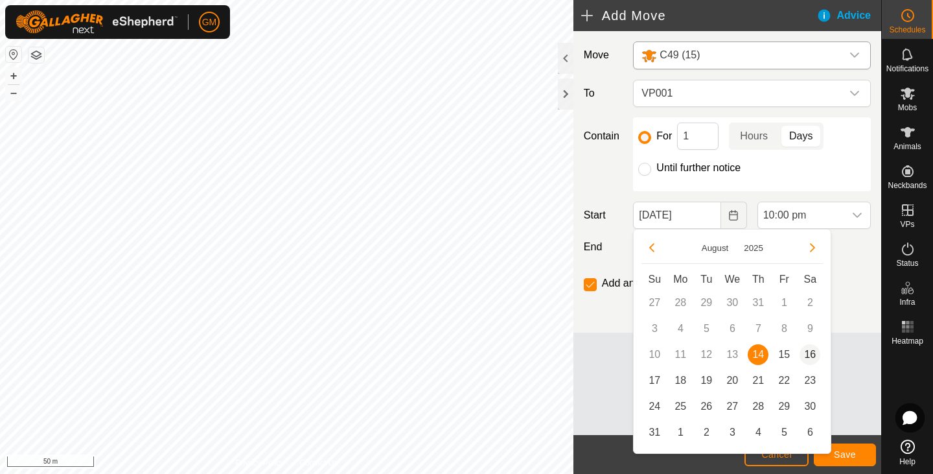
click at [810, 352] on span "16" at bounding box center [810, 354] width 21 height 21
type input "16 Aug, 2025"
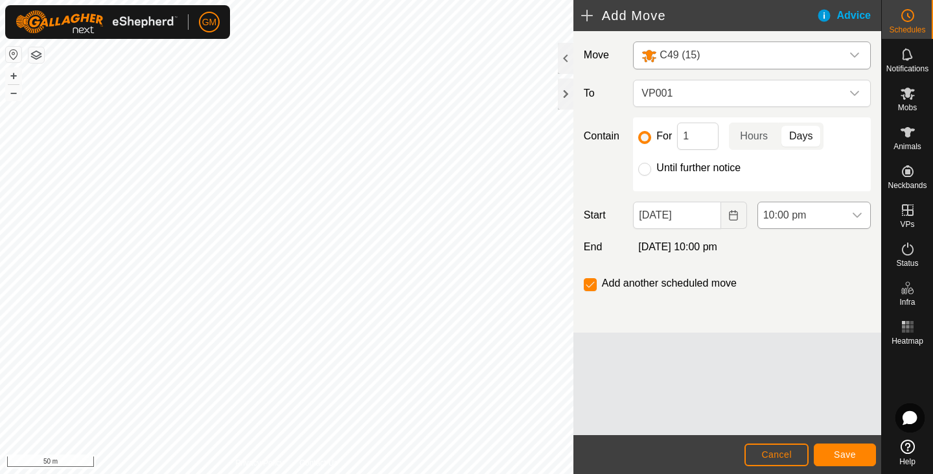
click at [857, 215] on icon "dropdown trigger" at bounding box center [857, 215] width 10 height 10
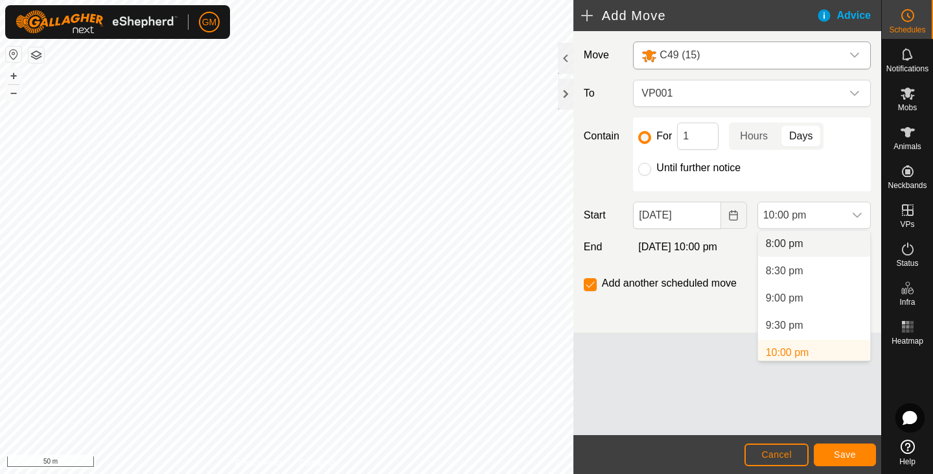
click at [821, 246] on li "8:00 pm" at bounding box center [814, 244] width 112 height 26
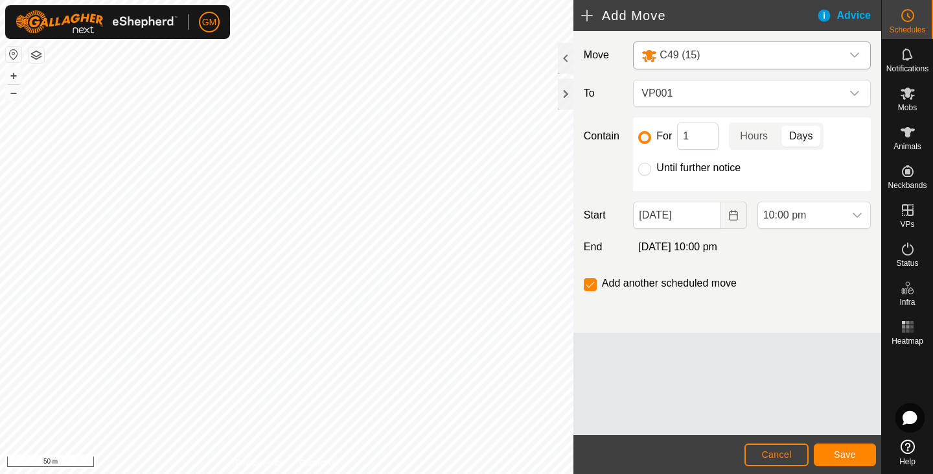
scroll to position [1094, 0]
click at [853, 213] on icon "dropdown trigger" at bounding box center [857, 215] width 10 height 10
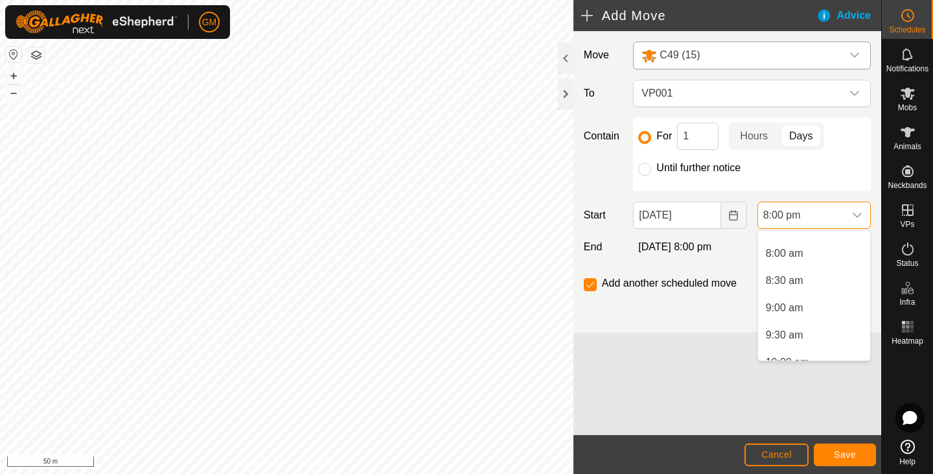
scroll to position [421, 0]
click at [803, 268] on li "8:00 am" at bounding box center [814, 271] width 112 height 26
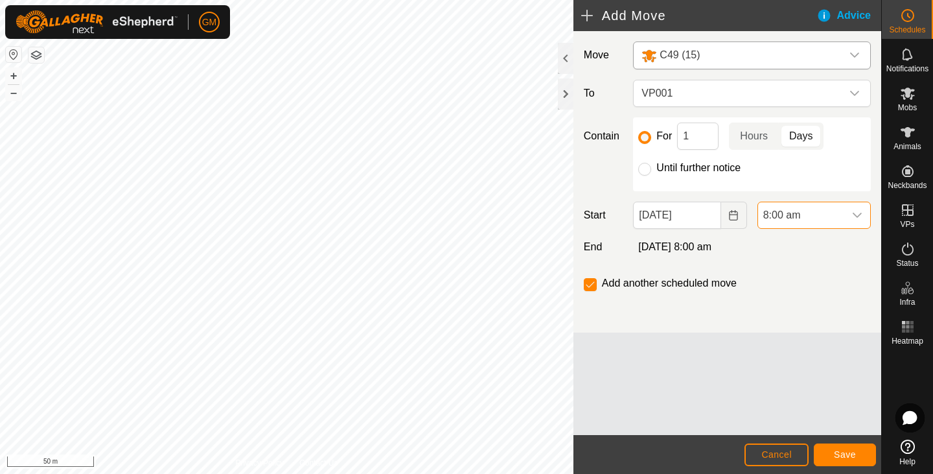
scroll to position [985, 0]
click at [649, 172] on input "Until further notice" at bounding box center [644, 169] width 13 height 13
radio input "true"
checkbox input "false"
click at [649, 172] on input "Until further notice" at bounding box center [644, 169] width 13 height 13
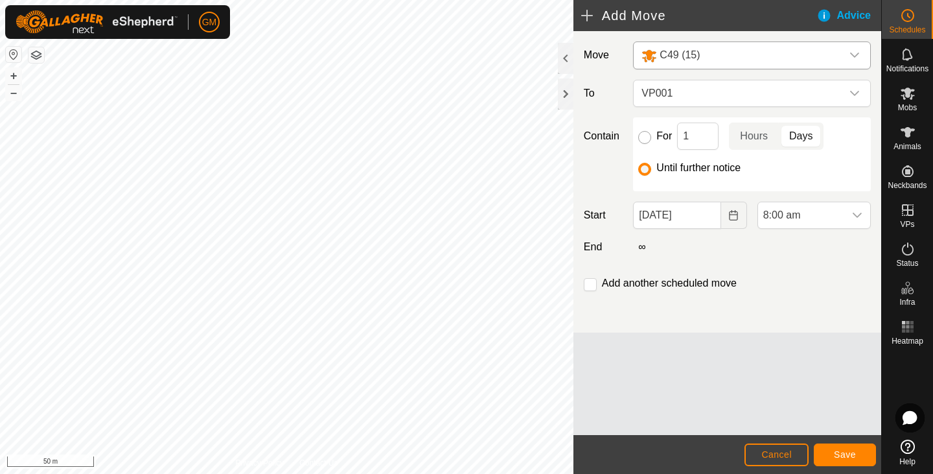
click at [647, 137] on input "For" at bounding box center [644, 137] width 13 height 13
radio input "true"
checkbox input "true"
click at [846, 454] on span "Save" at bounding box center [845, 454] width 22 height 10
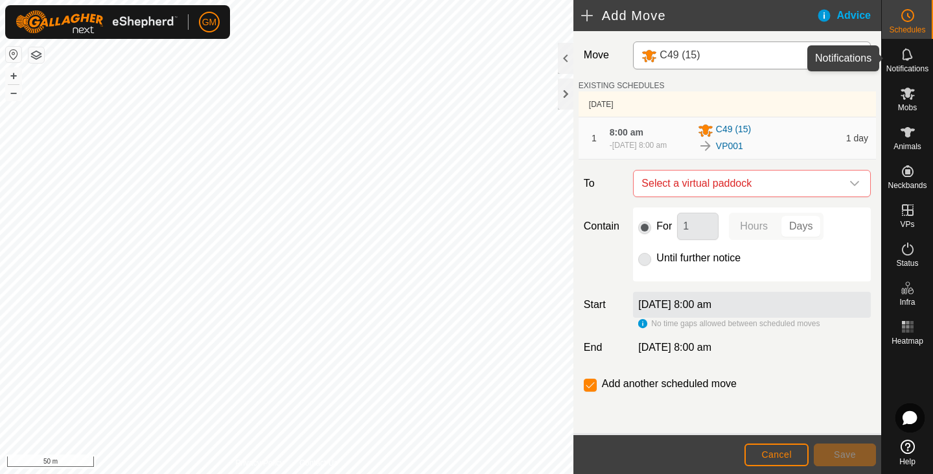
click at [901, 61] on icon at bounding box center [908, 55] width 16 height 16
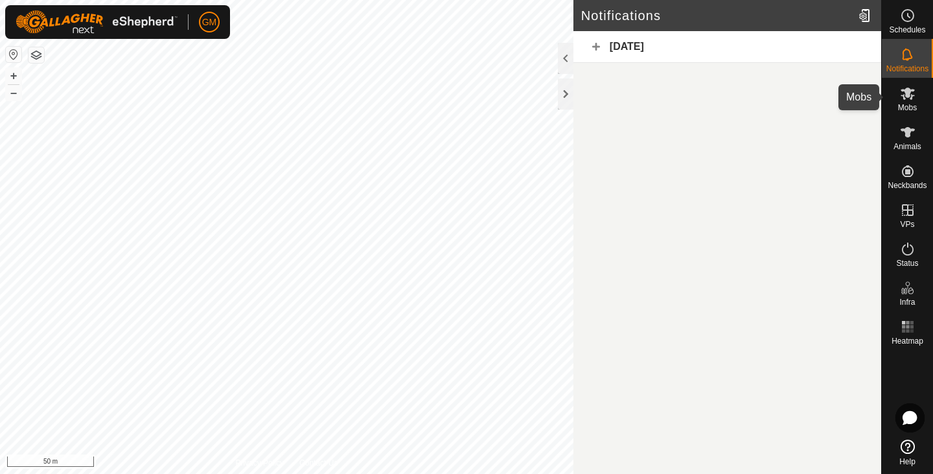
click at [907, 95] on icon at bounding box center [908, 93] width 14 height 12
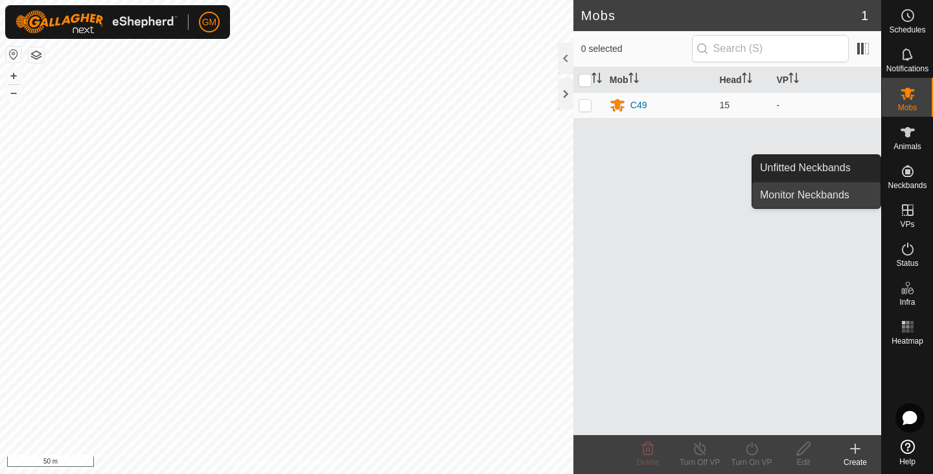
click at [838, 192] on link "Monitor Neckbands" at bounding box center [816, 195] width 128 height 26
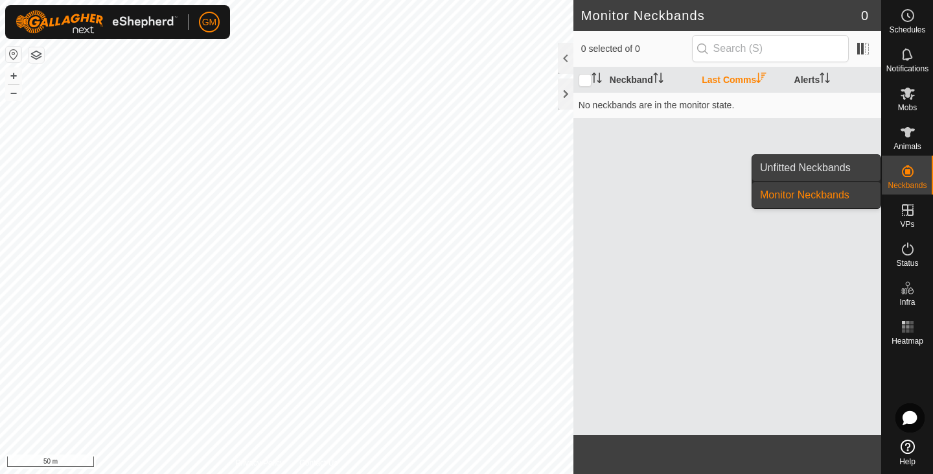
click at [828, 165] on link "Unfitted Neckbands" at bounding box center [816, 168] width 128 height 26
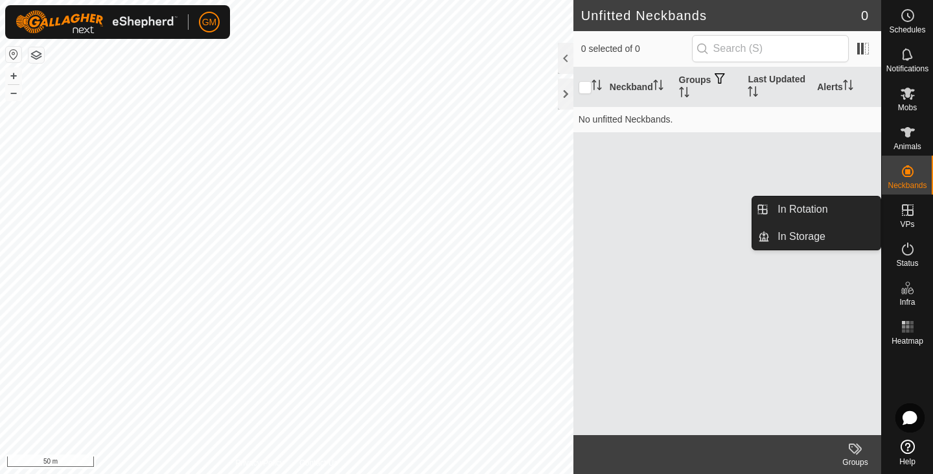
click at [910, 214] on icon at bounding box center [908, 210] width 12 height 12
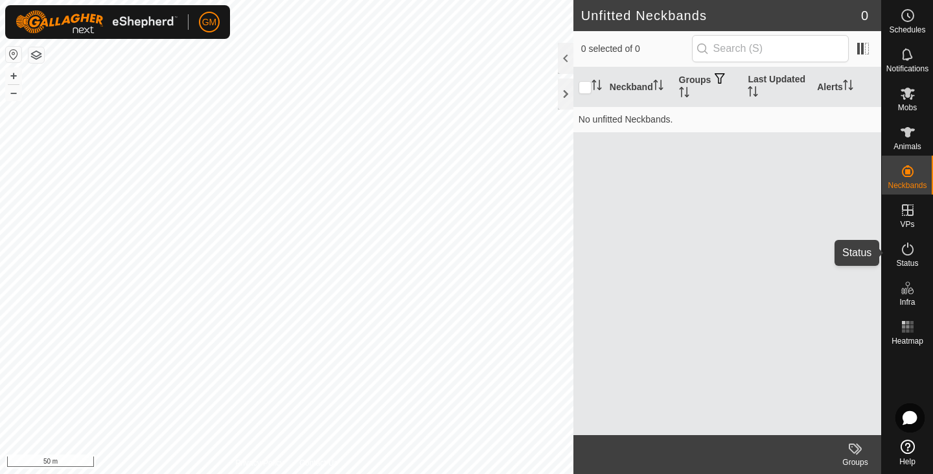
click at [910, 253] on icon at bounding box center [908, 248] width 12 height 13
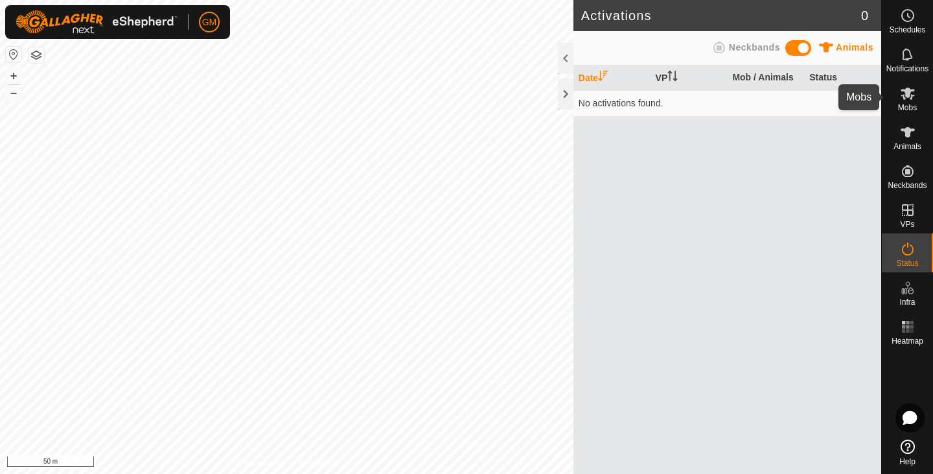
click at [903, 100] on icon at bounding box center [908, 94] width 16 height 16
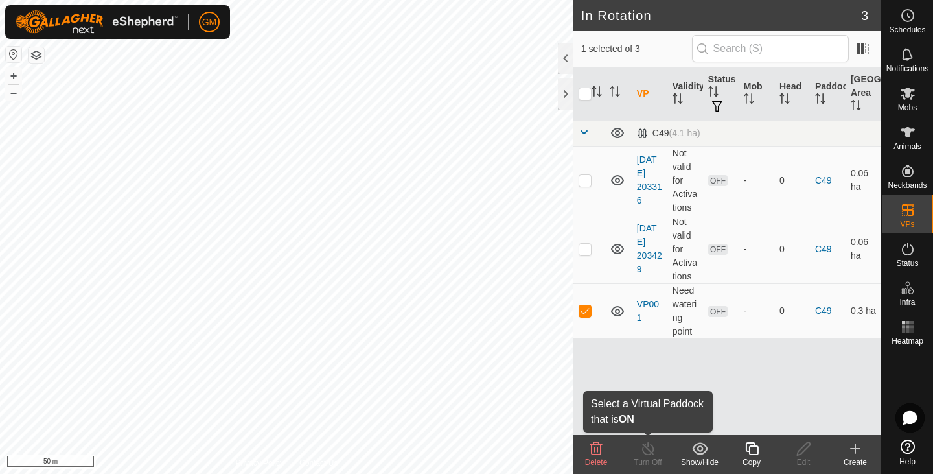
click at [653, 462] on div "Turn Off" at bounding box center [648, 462] width 52 height 12
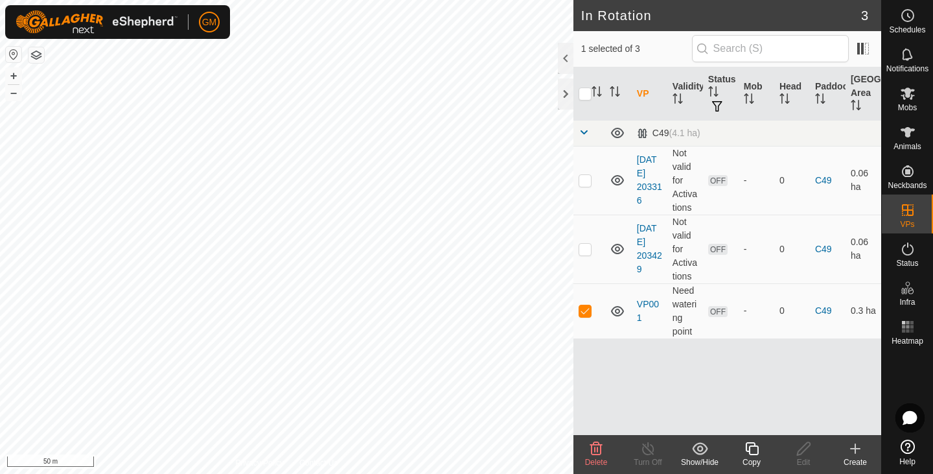
click at [700, 456] on div "Show/Hide" at bounding box center [700, 462] width 52 height 12
checkbox input "false"
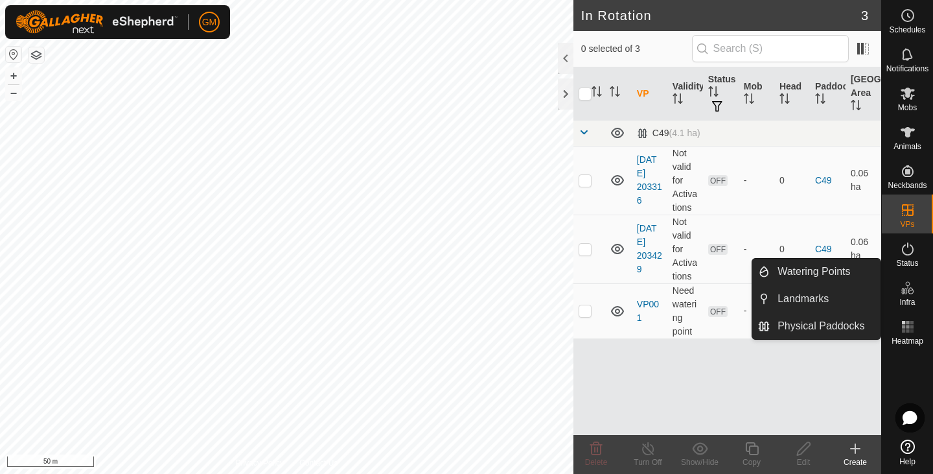
click at [910, 295] on icon at bounding box center [908, 288] width 16 height 16
click at [835, 269] on link "Watering Points" at bounding box center [825, 272] width 111 height 26
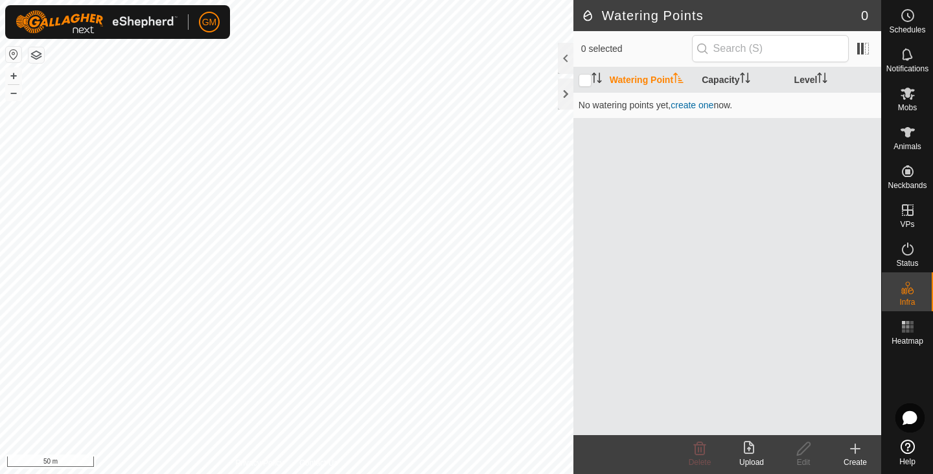
click at [853, 445] on icon at bounding box center [856, 449] width 16 height 16
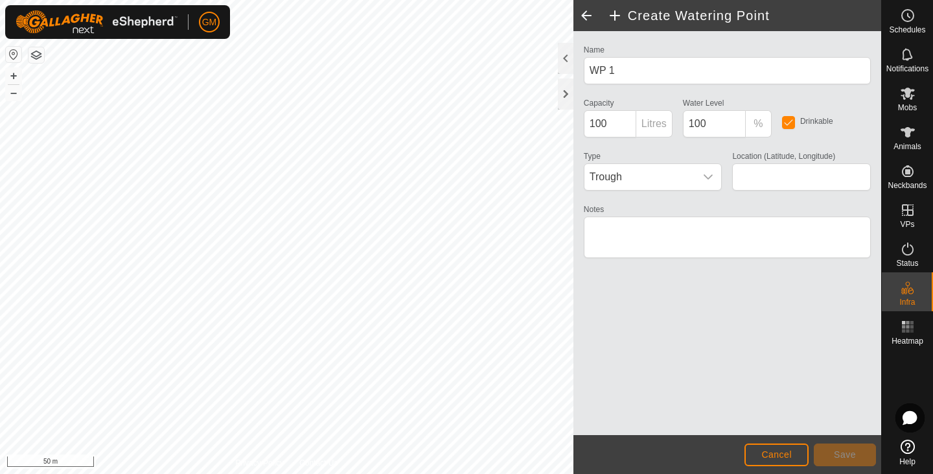
type input "-37.517020, 174.995968"
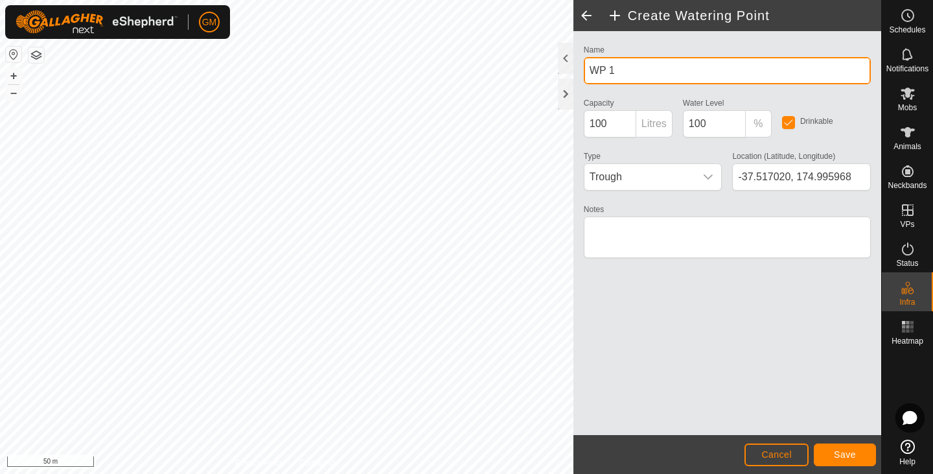
click at [621, 65] on input "WP 1" at bounding box center [727, 70] width 287 height 27
type input "W"
type input "WT Limestone Flat 1"
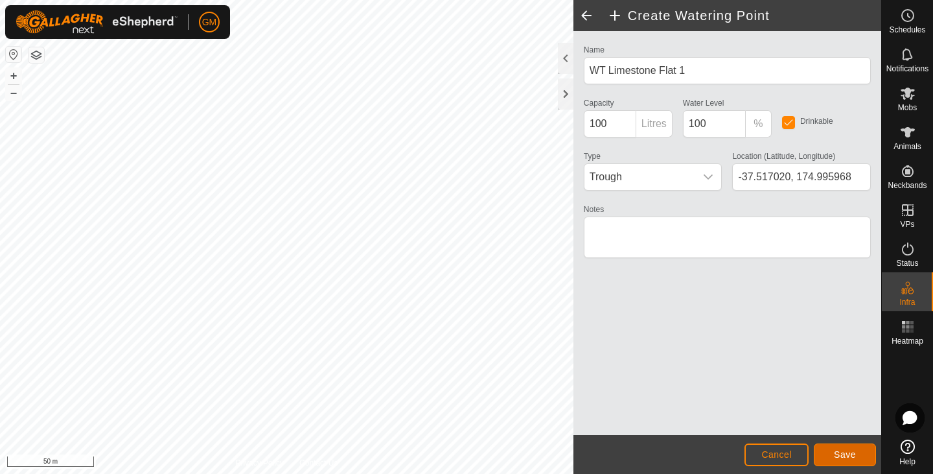
click at [846, 451] on span "Save" at bounding box center [845, 454] width 22 height 10
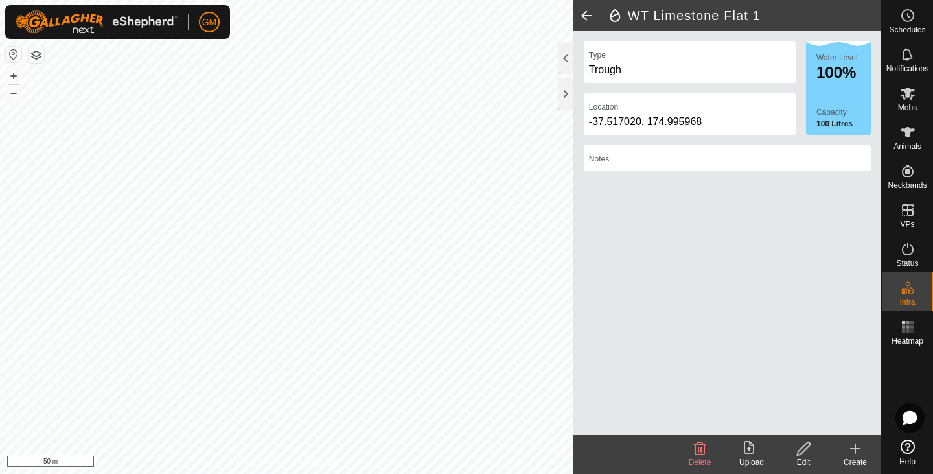
click at [856, 448] on icon at bounding box center [855, 448] width 9 height 0
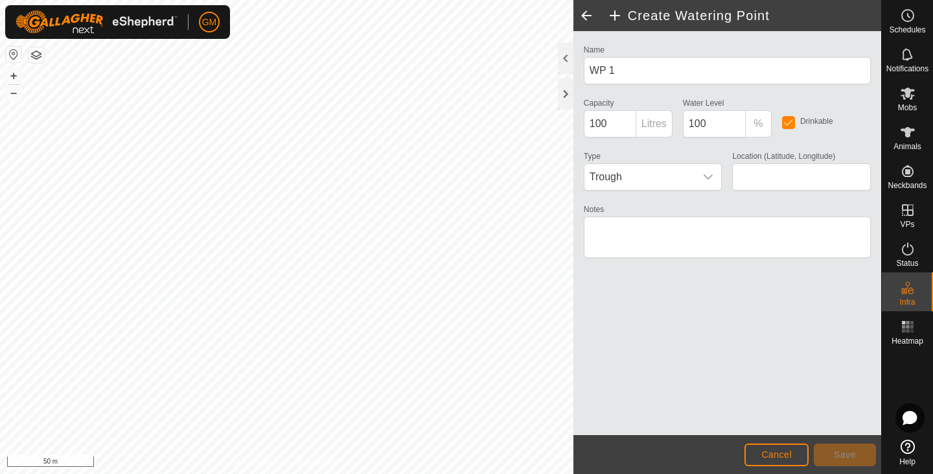
type input "-37.514568, 174.995085"
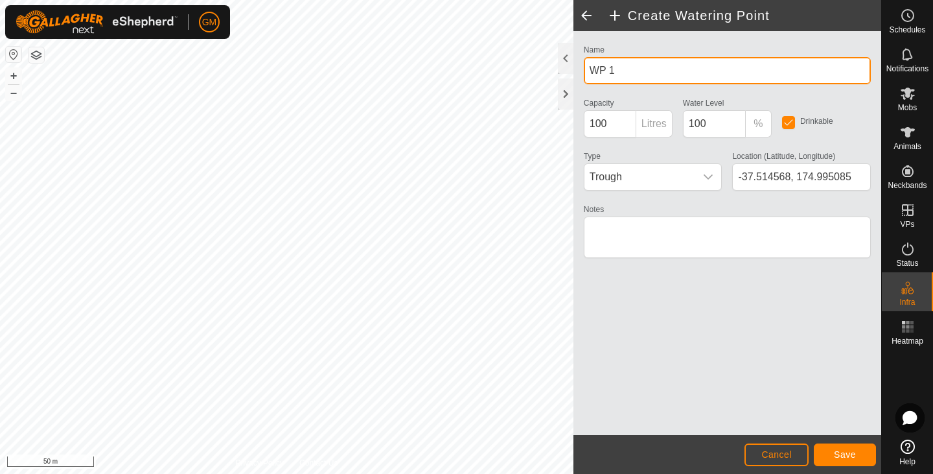
click at [614, 75] on input "WP 1" at bounding box center [727, 70] width 287 height 27
type input "WT 2 Limestone Flat"
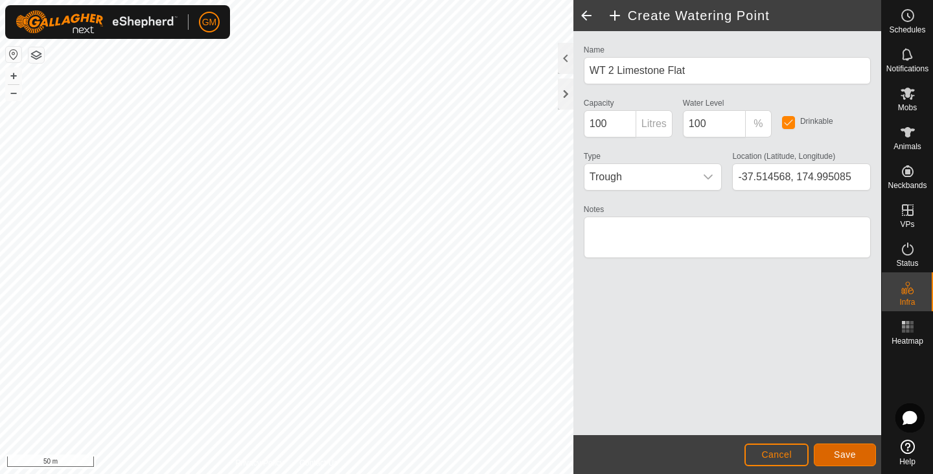
click at [837, 449] on span "Save" at bounding box center [845, 454] width 22 height 10
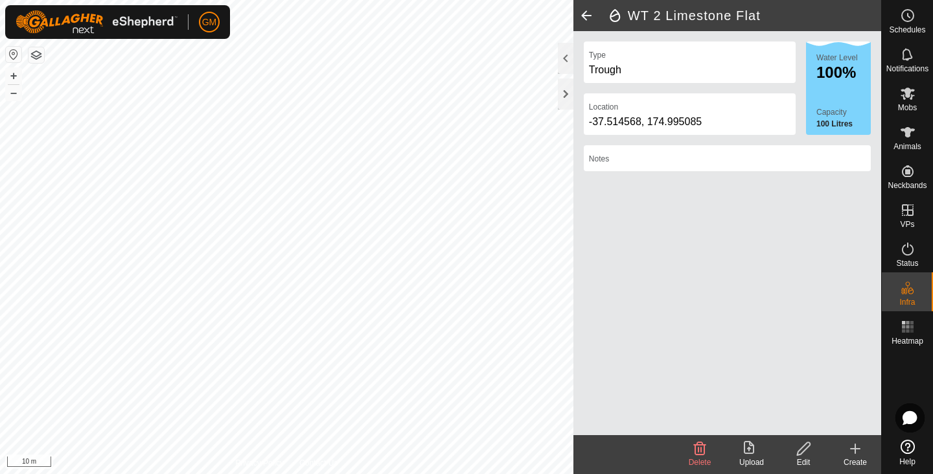
click at [854, 447] on icon at bounding box center [856, 449] width 16 height 16
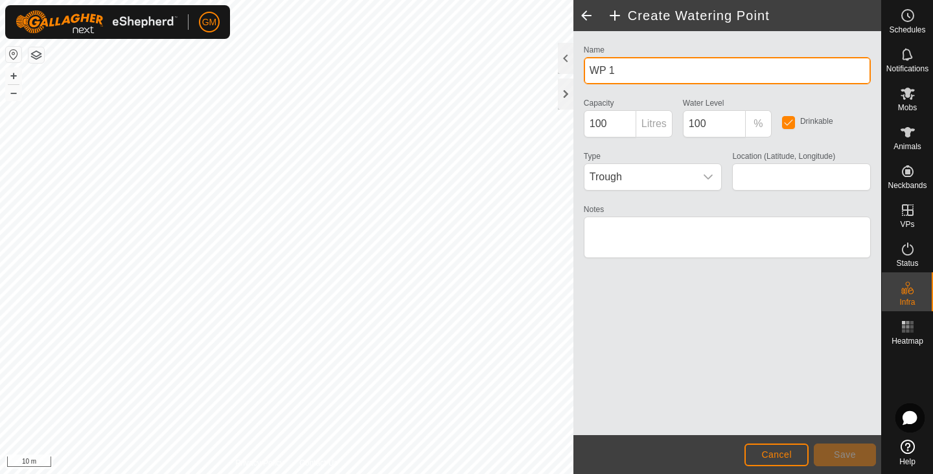
click at [622, 65] on input "WP 1" at bounding box center [727, 70] width 287 height 27
type input "WT 1 Limestone Hill"
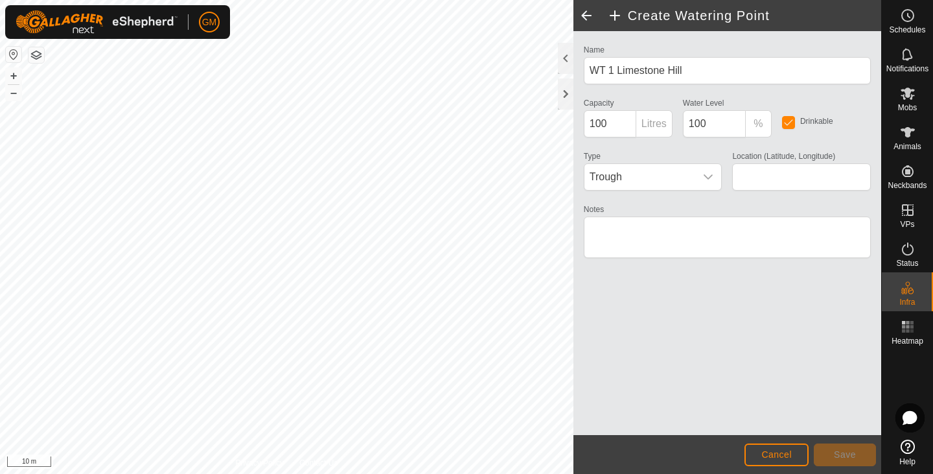
type input "-37.514717, 174.998996"
click at [846, 446] on button "Save" at bounding box center [845, 454] width 62 height 23
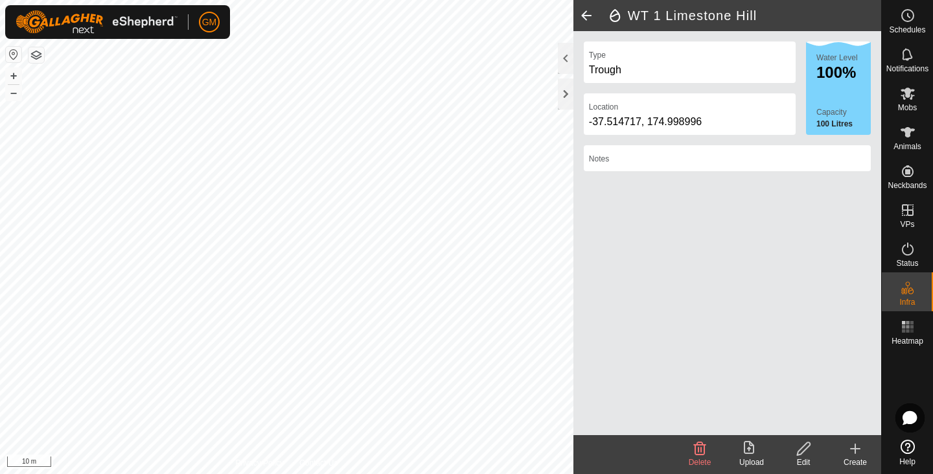
click at [854, 446] on icon at bounding box center [856, 449] width 16 height 16
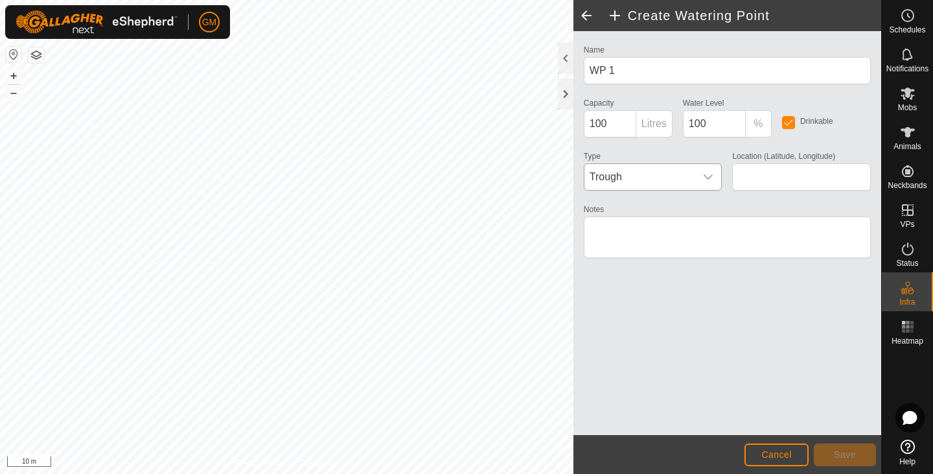
click at [711, 176] on icon "dropdown trigger" at bounding box center [708, 176] width 9 height 5
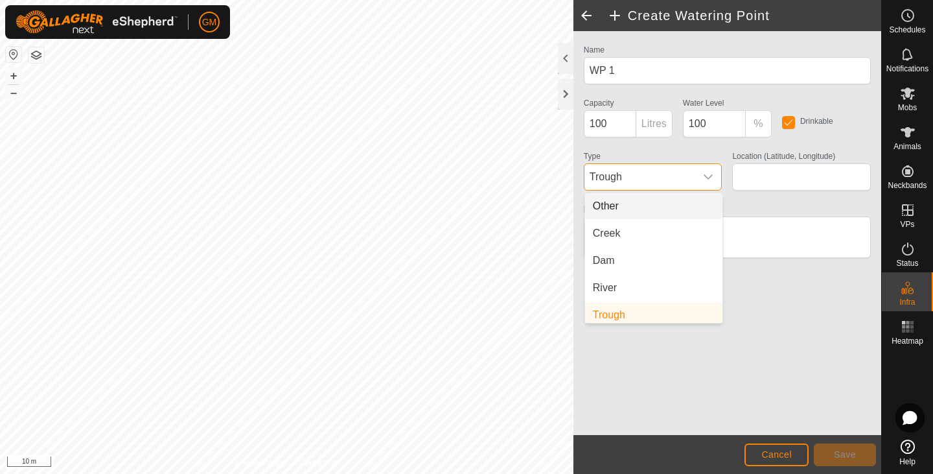
scroll to position [5, 0]
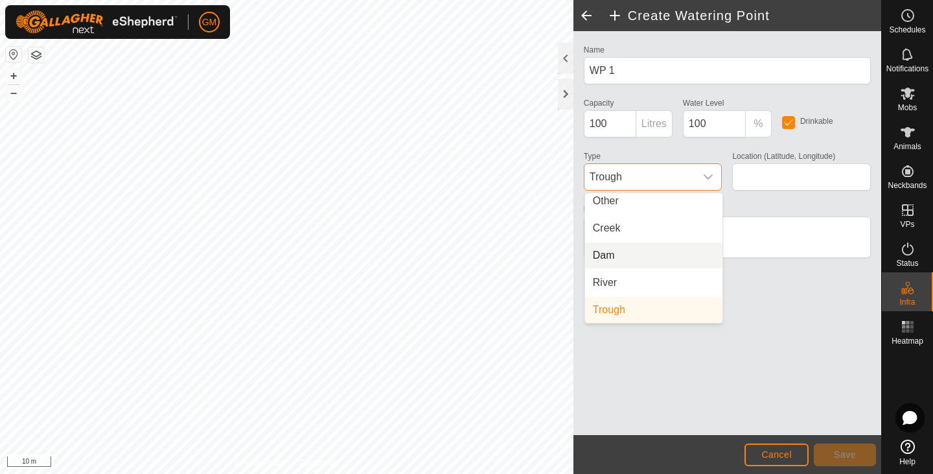
click at [644, 257] on li "Dam" at bounding box center [653, 255] width 137 height 26
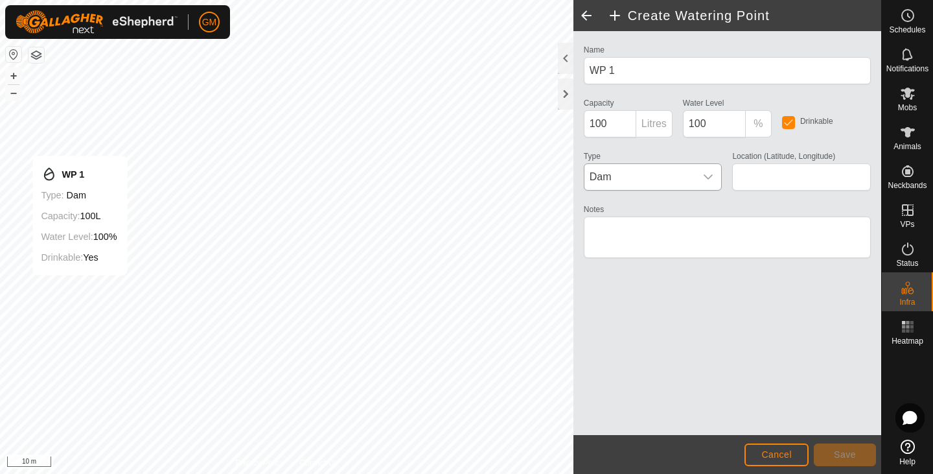
type input "-37.515420, 174.997737"
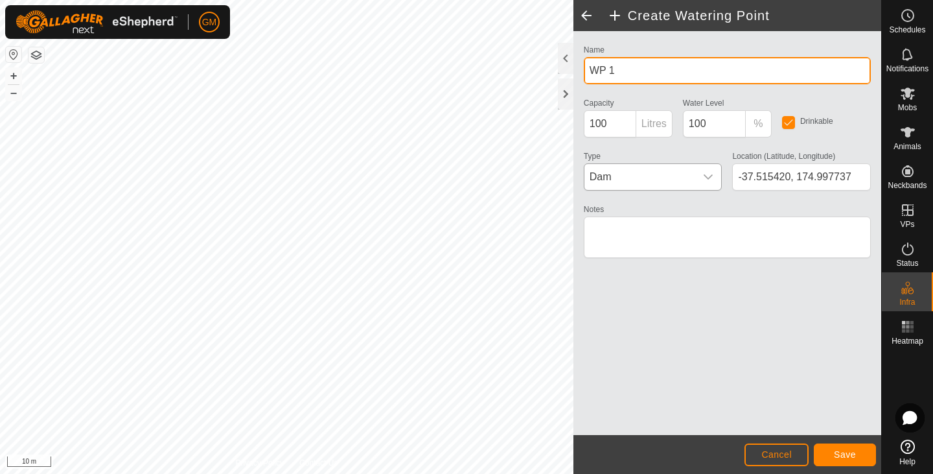
click at [631, 69] on input "WP 1" at bounding box center [727, 70] width 287 height 27
type input "W"
type input "Dam Limestone Hill"
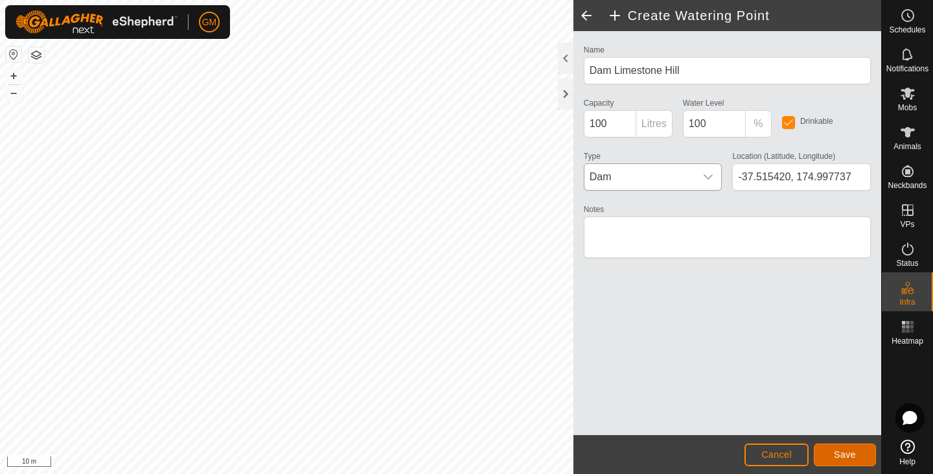
click at [866, 447] on button "Save" at bounding box center [845, 454] width 62 height 23
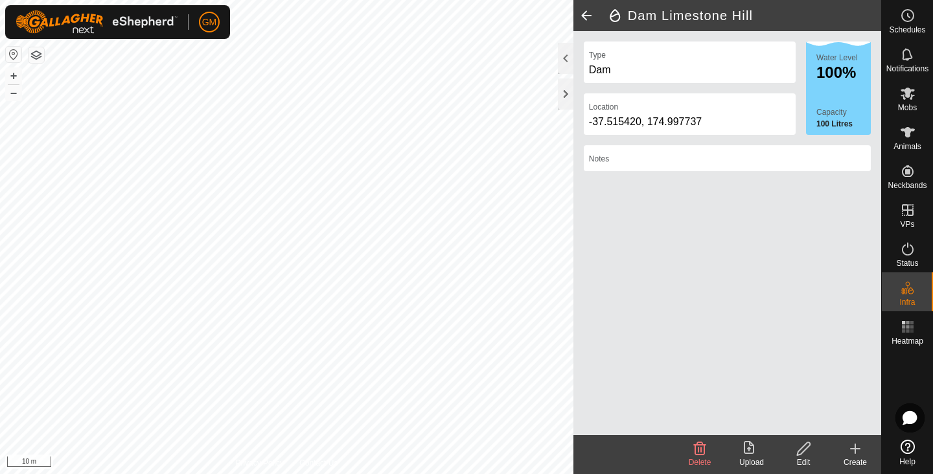
click at [858, 450] on icon at bounding box center [856, 449] width 16 height 16
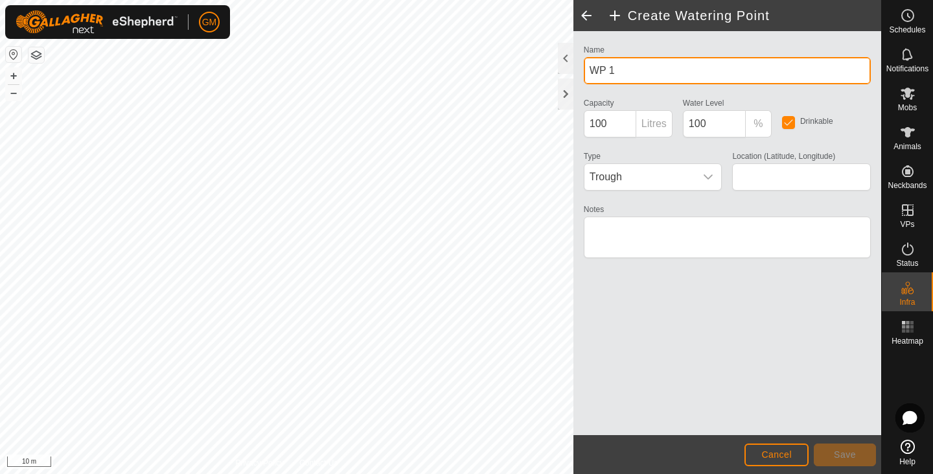
click at [625, 65] on input "WP 1" at bounding box center [727, 70] width 287 height 27
type input "WT Bush 1"
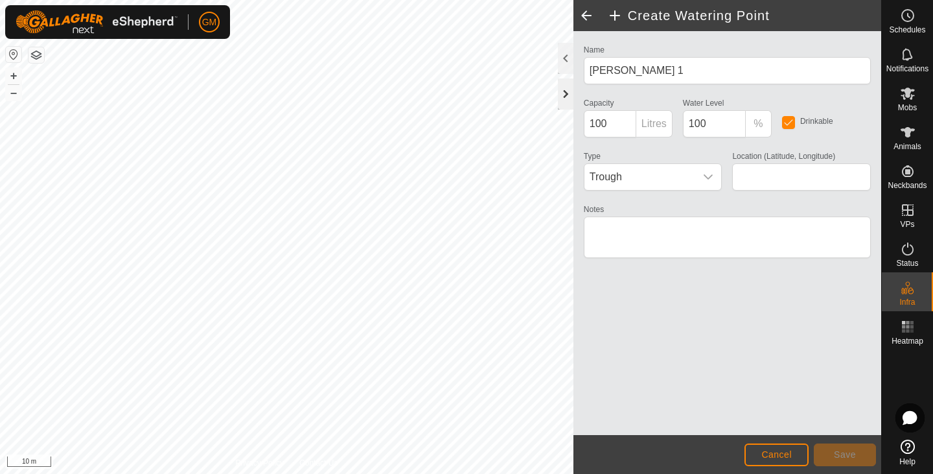
type input "-37.514747, 174.999086"
click at [840, 456] on span "Save" at bounding box center [845, 454] width 22 height 10
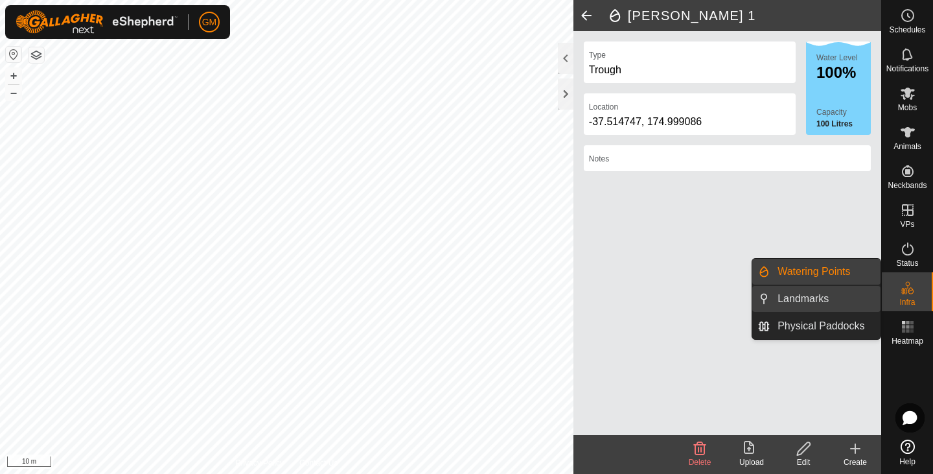
click at [803, 294] on link "Landmarks" at bounding box center [825, 299] width 111 height 26
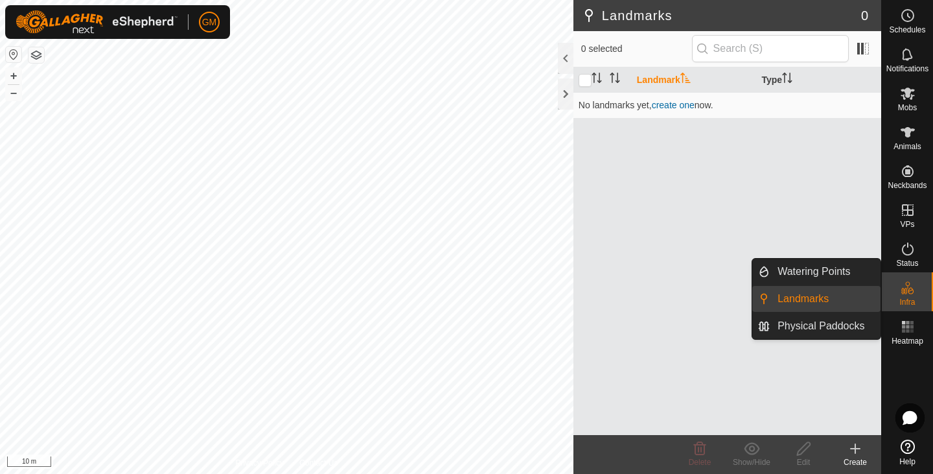
click at [802, 301] on link "Landmarks" at bounding box center [825, 299] width 111 height 26
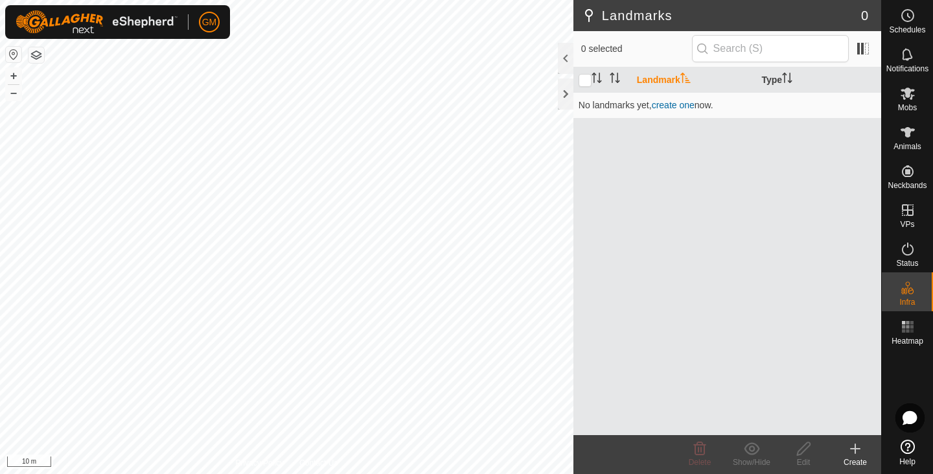
click at [687, 77] on icon "Activate to sort" at bounding box center [685, 78] width 10 height 10
click at [660, 77] on th "Landmark" at bounding box center [694, 79] width 125 height 25
click at [692, 102] on link "create one" at bounding box center [673, 105] width 43 height 10
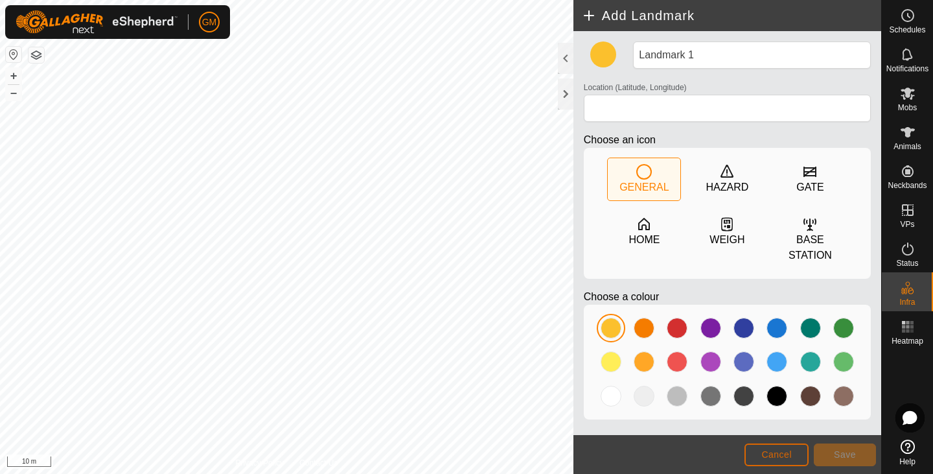
click at [789, 452] on span "Cancel" at bounding box center [776, 454] width 30 height 10
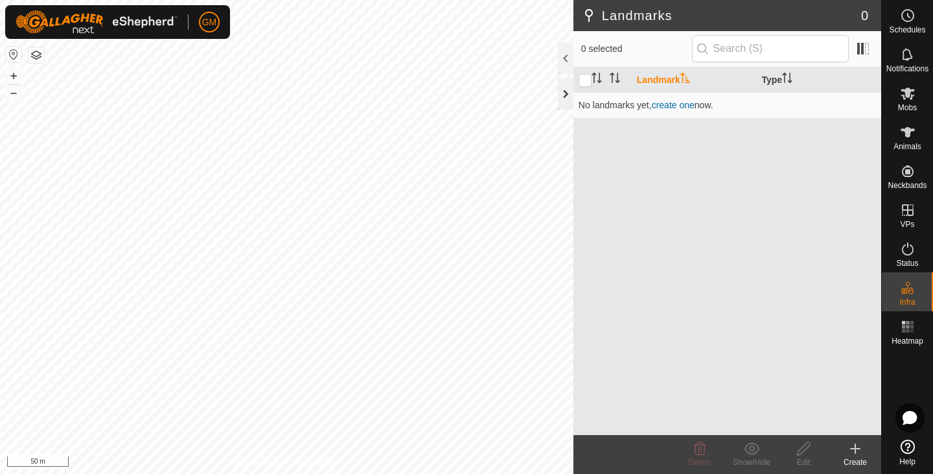
click at [568, 89] on div at bounding box center [566, 93] width 16 height 31
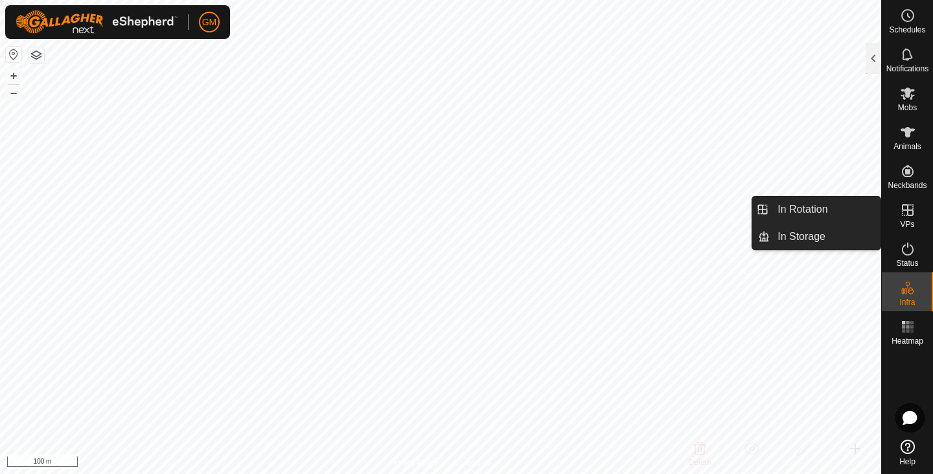
click at [904, 208] on icon at bounding box center [908, 210] width 16 height 16
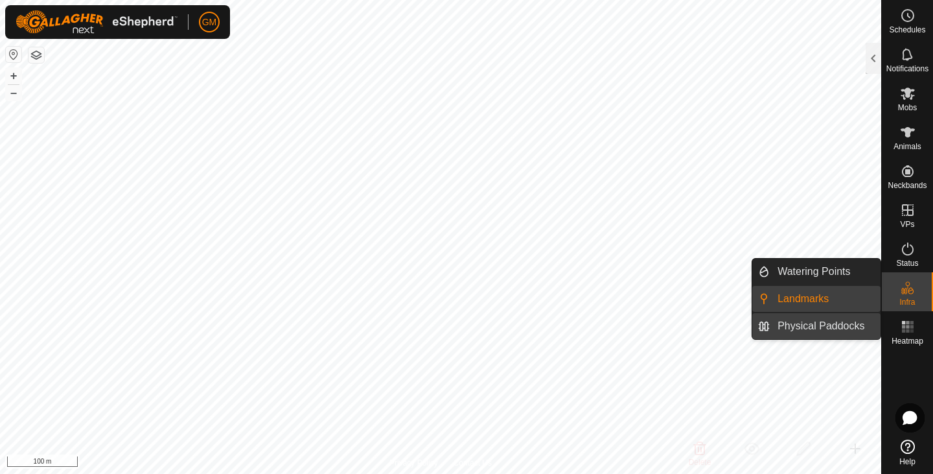
click at [826, 328] on link "Physical Paddocks" at bounding box center [825, 326] width 111 height 26
click at [816, 323] on link "Physical Paddocks" at bounding box center [825, 326] width 111 height 26
click at [844, 299] on link "Landmarks" at bounding box center [825, 299] width 111 height 26
click at [799, 302] on link "Landmarks" at bounding box center [825, 299] width 111 height 26
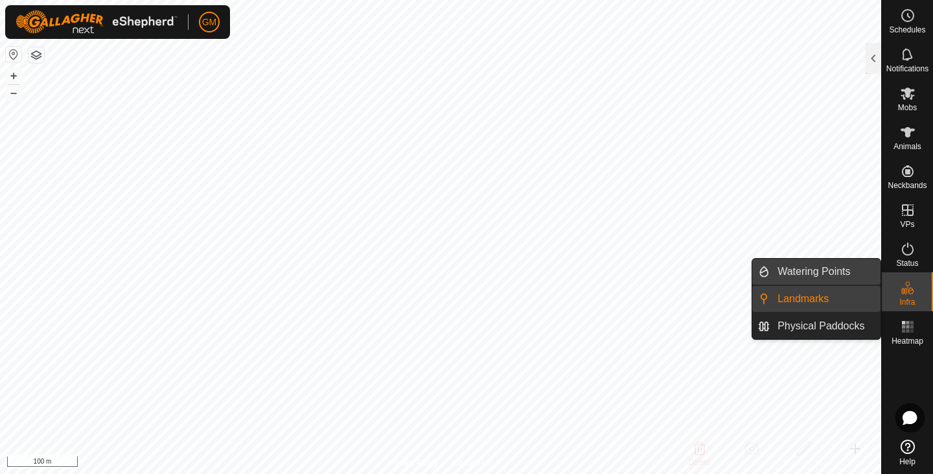
click at [794, 277] on link "Watering Points" at bounding box center [825, 272] width 111 height 26
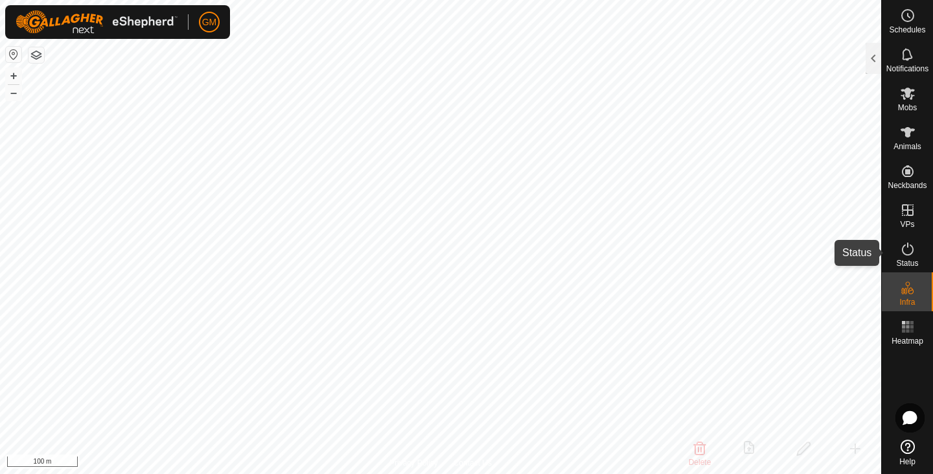
click at [910, 253] on icon at bounding box center [908, 249] width 16 height 16
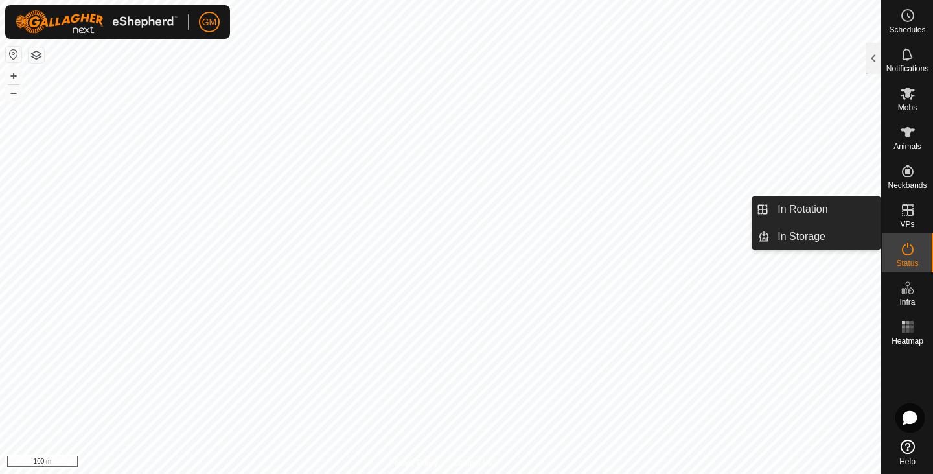
click at [907, 213] on icon at bounding box center [908, 210] width 12 height 12
click at [822, 212] on link "In Rotation" at bounding box center [825, 209] width 111 height 26
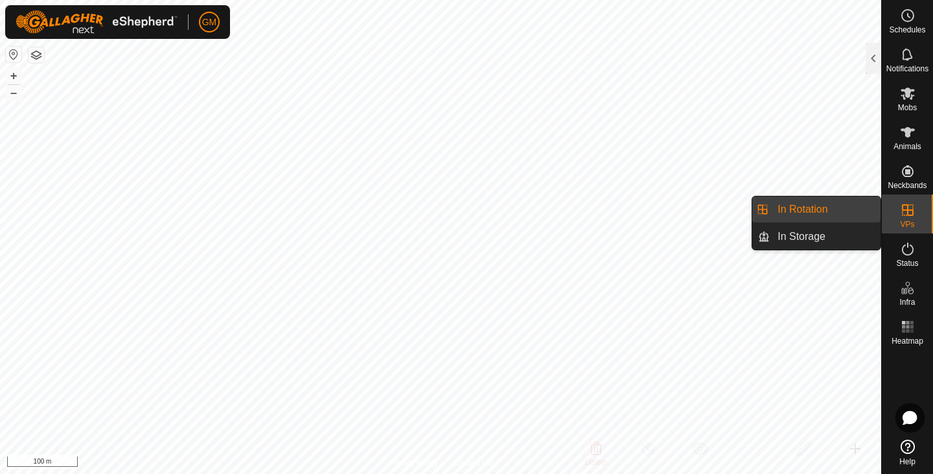
click at [822, 212] on link "In Rotation" at bounding box center [825, 209] width 111 height 26
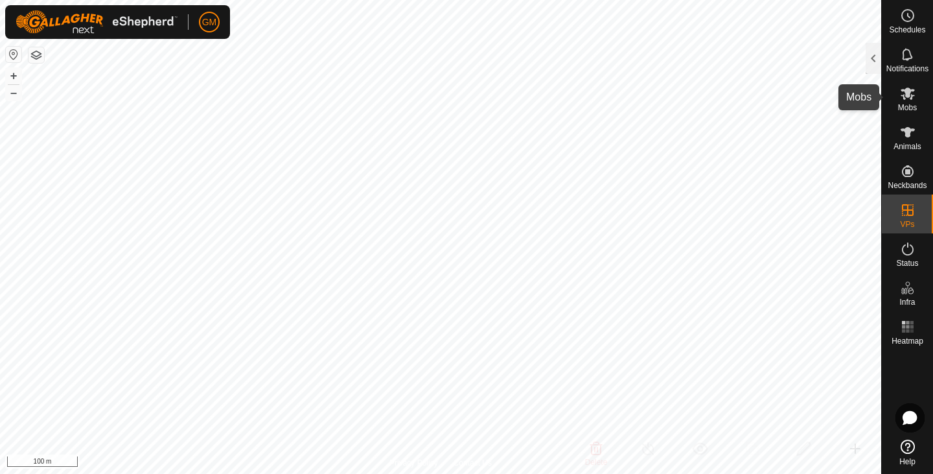
click at [912, 90] on icon at bounding box center [908, 93] width 14 height 12
click at [916, 89] on es-mob-svg-icon at bounding box center [907, 93] width 23 height 21
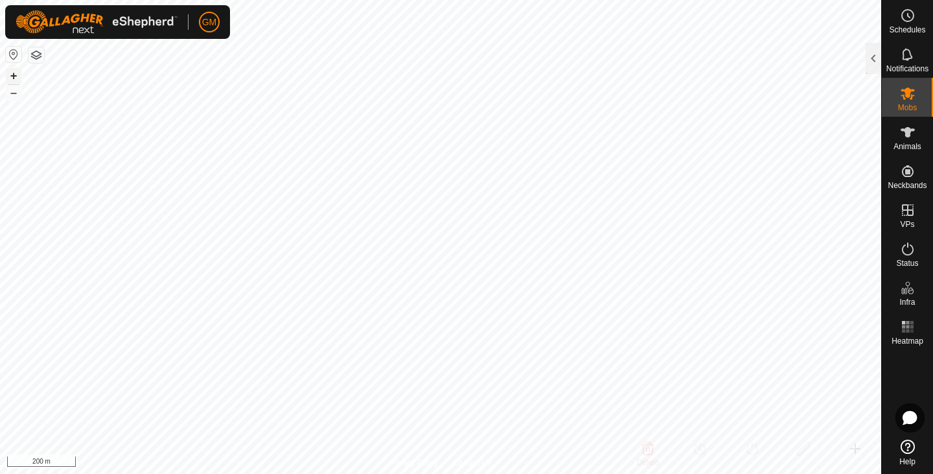
click at [12, 75] on button "+" at bounding box center [14, 76] width 16 height 16
click at [39, 52] on button "button" at bounding box center [37, 55] width 16 height 16
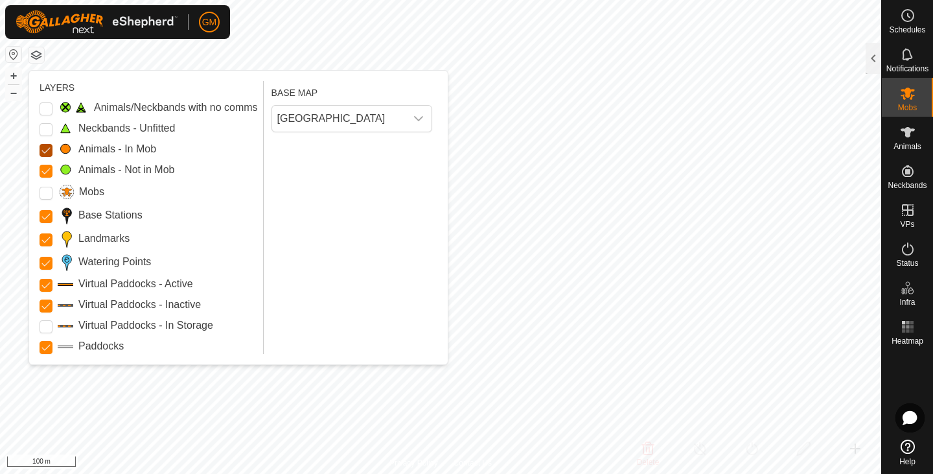
click at [45, 154] on Mob "Animals - In Mob" at bounding box center [46, 150] width 13 height 13
click at [45, 170] on Mob "Animals - Not in Mob" at bounding box center [46, 171] width 13 height 13
click at [48, 214] on Stations "Base Stations" at bounding box center [46, 216] width 13 height 13
click at [43, 191] on input "Mobs" at bounding box center [46, 193] width 13 height 13
click at [44, 148] on Mob "Animals - In Mob" at bounding box center [46, 150] width 13 height 13
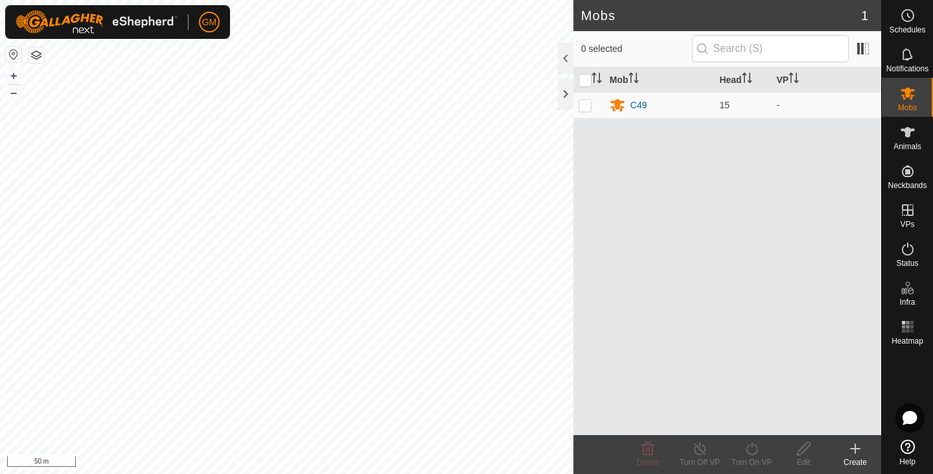
click at [906, 448] on icon at bounding box center [908, 446] width 14 height 14
